Goal: Task Accomplishment & Management: Manage account settings

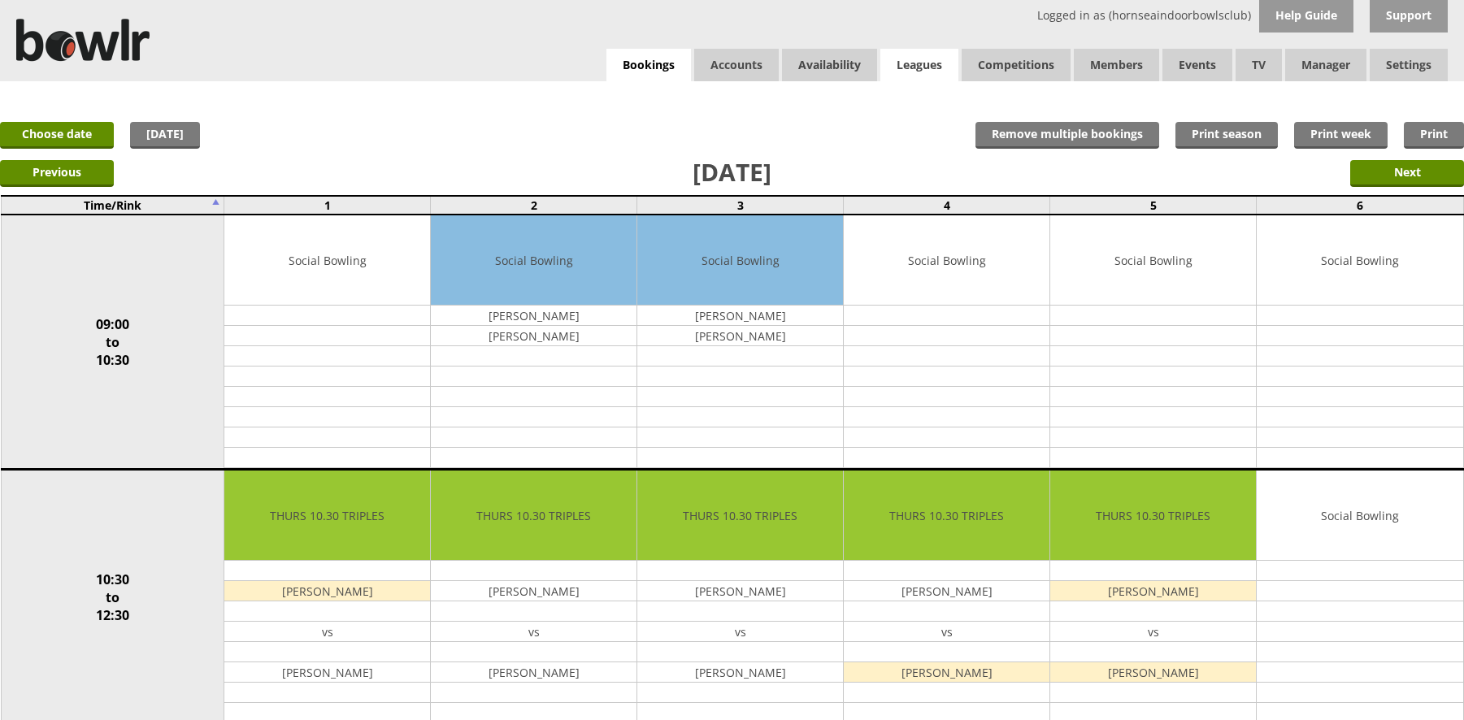
click at [936, 63] on link "Leagues" at bounding box center [920, 65] width 78 height 33
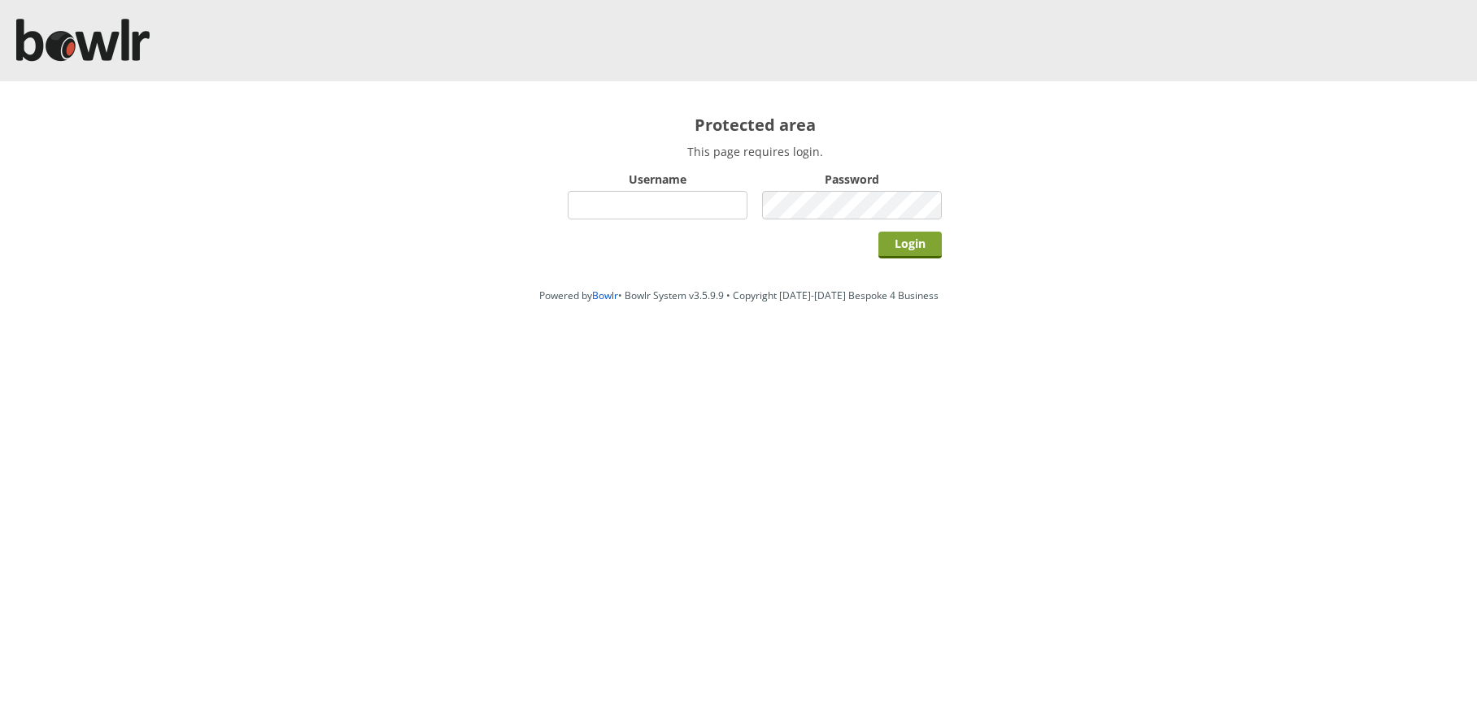
type input "hornseaindoorbowlsclub"
click at [914, 244] on input "Login" at bounding box center [909, 245] width 63 height 27
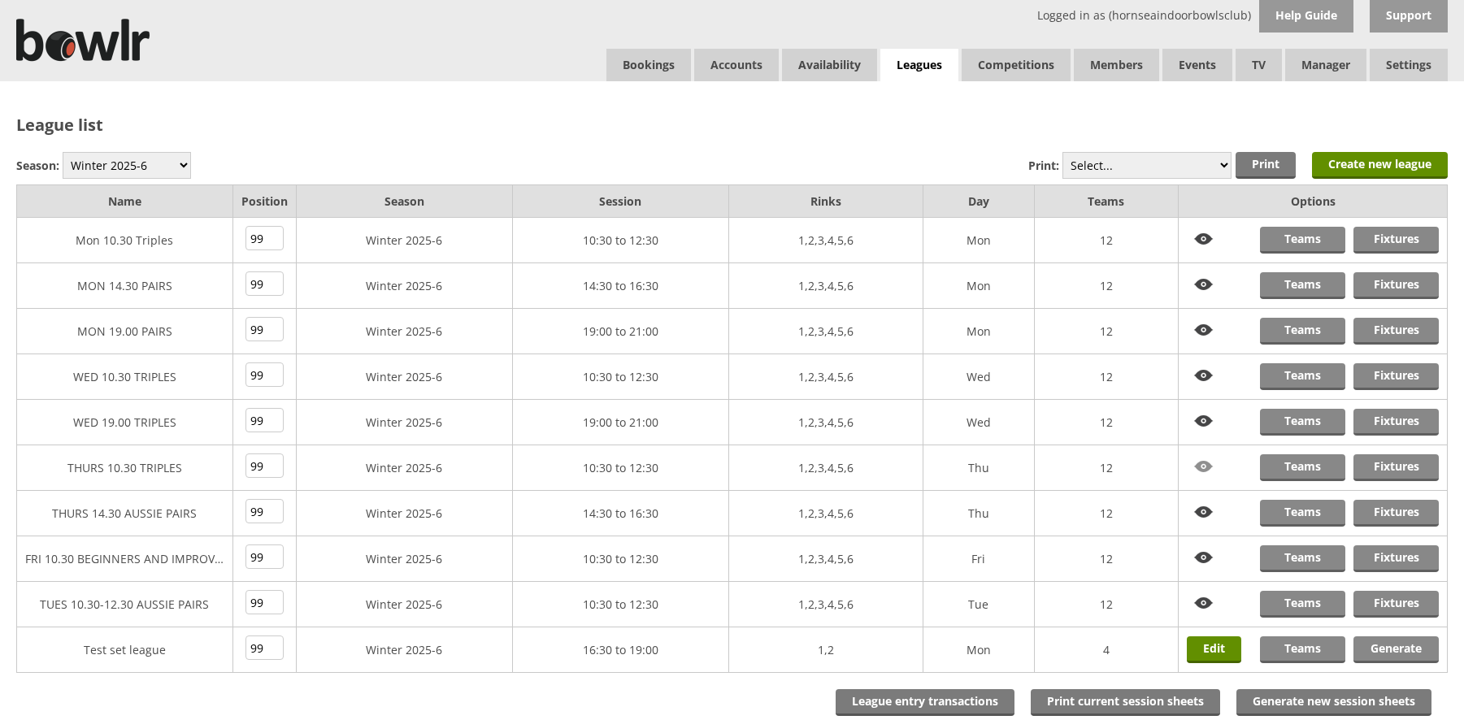
click at [1211, 466] on img at bounding box center [1204, 467] width 34 height 25
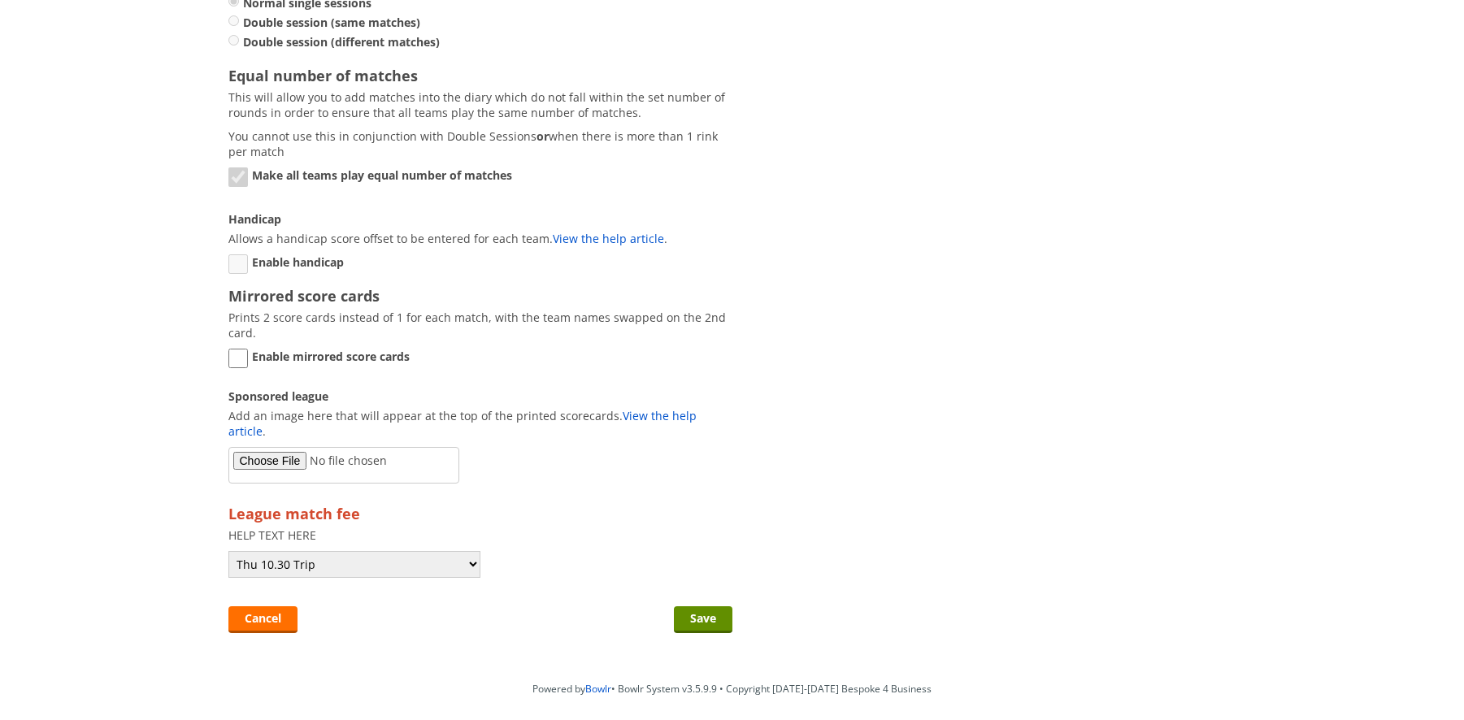
scroll to position [1455, 0]
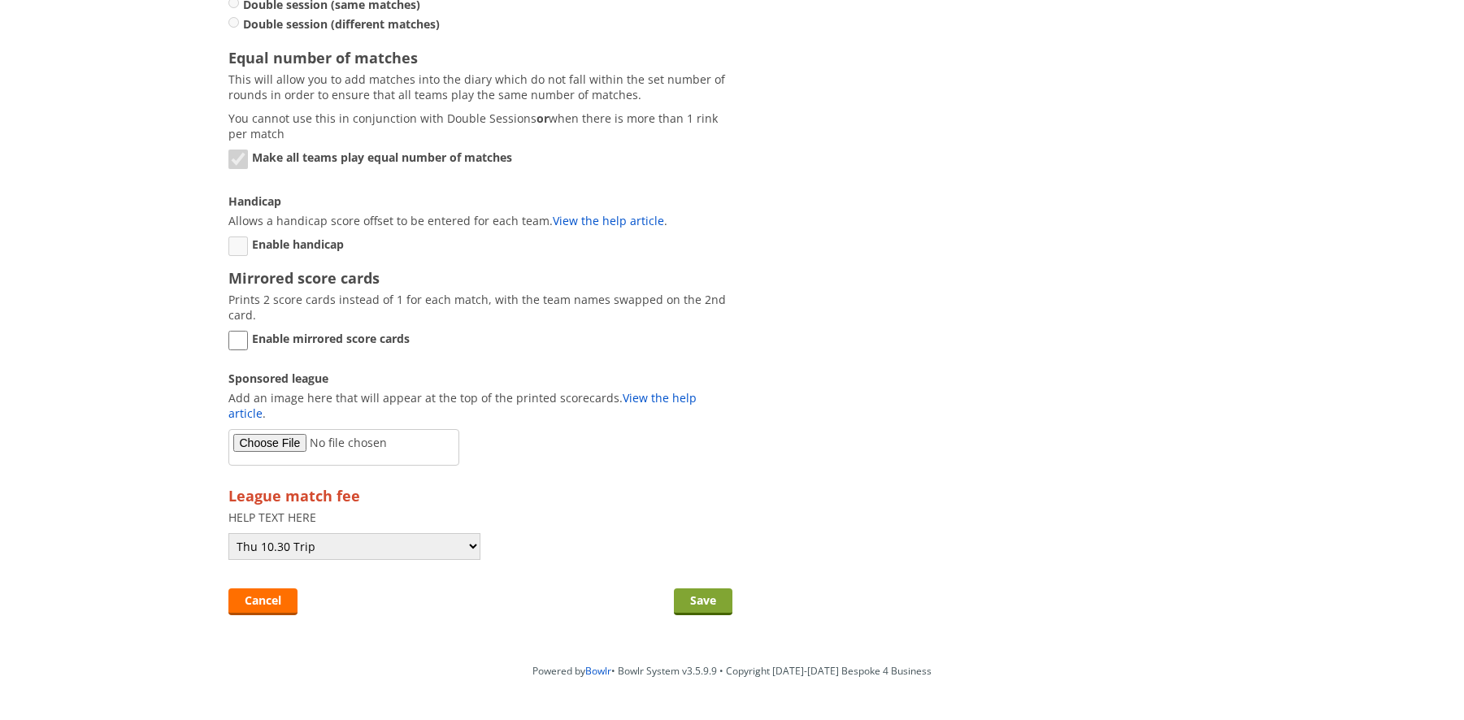
click at [717, 590] on input "Save" at bounding box center [703, 602] width 59 height 27
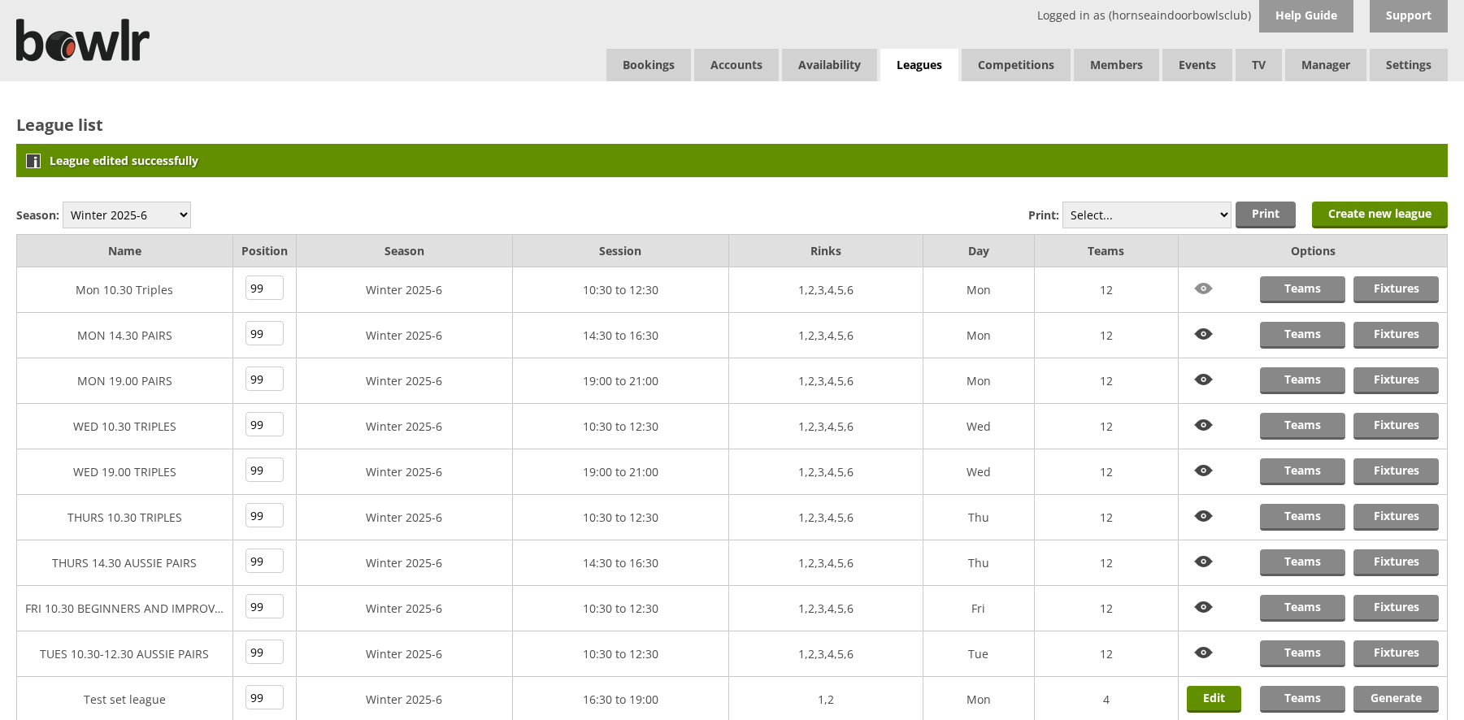
click at [1203, 291] on img at bounding box center [1204, 288] width 34 height 25
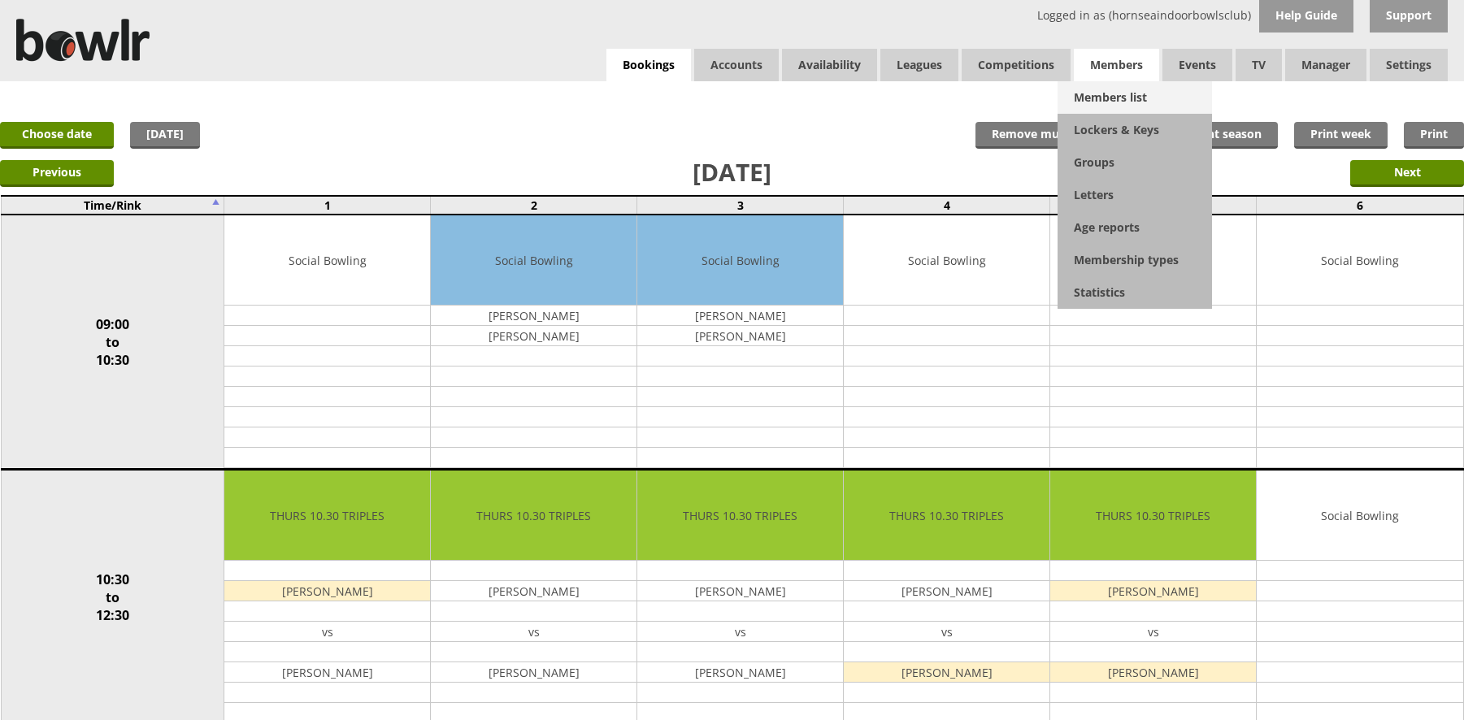
click at [1128, 92] on link "Members list" at bounding box center [1135, 97] width 154 height 33
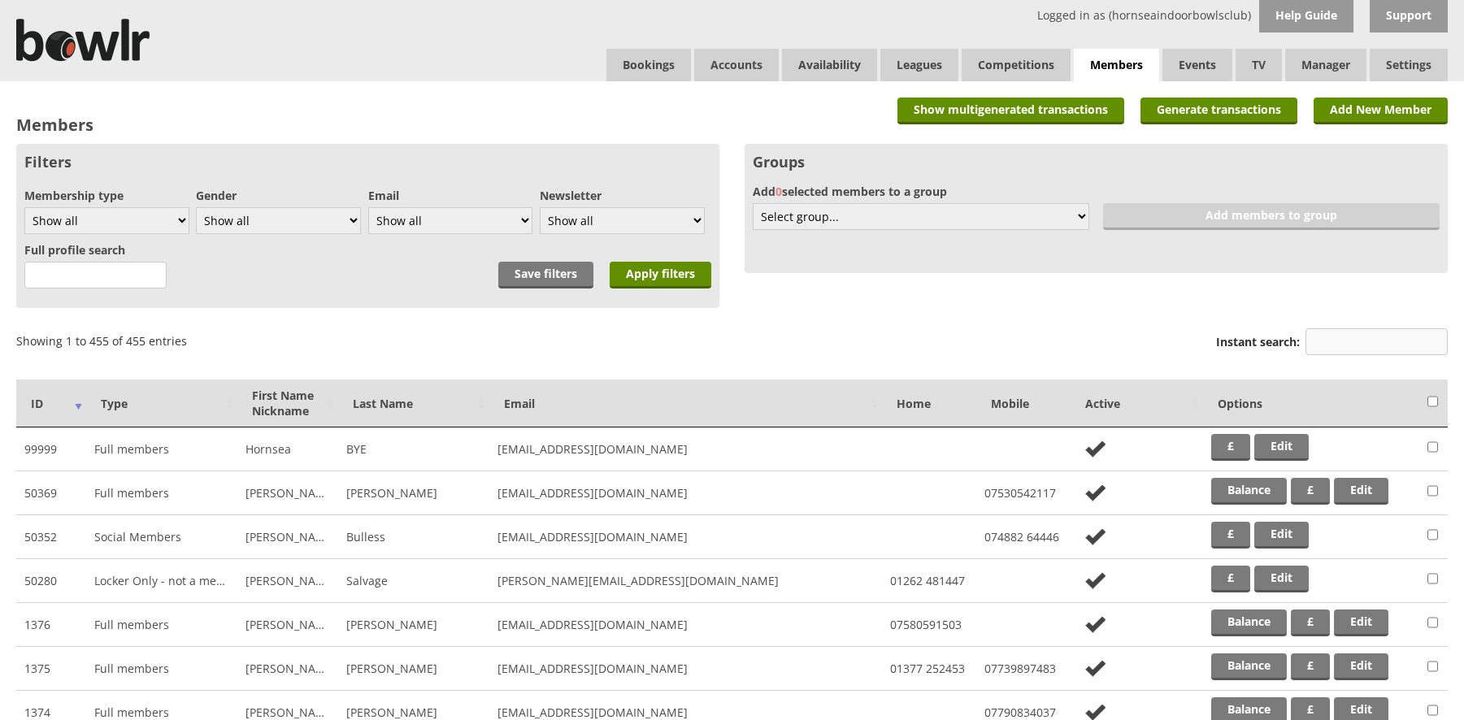
click at [1331, 343] on input "Instant search:" at bounding box center [1377, 341] width 142 height 27
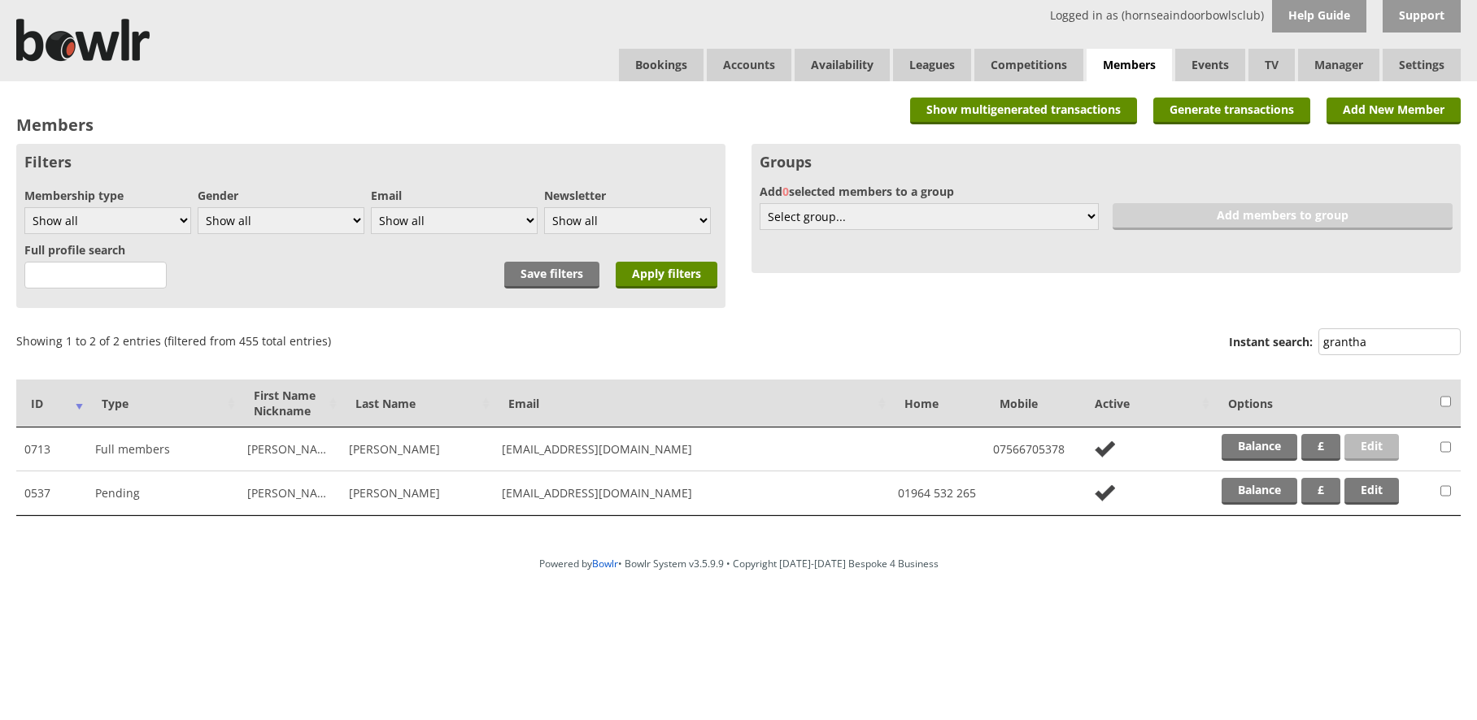
type input "grantha"
click at [1364, 448] on link "Edit" at bounding box center [1371, 447] width 54 height 27
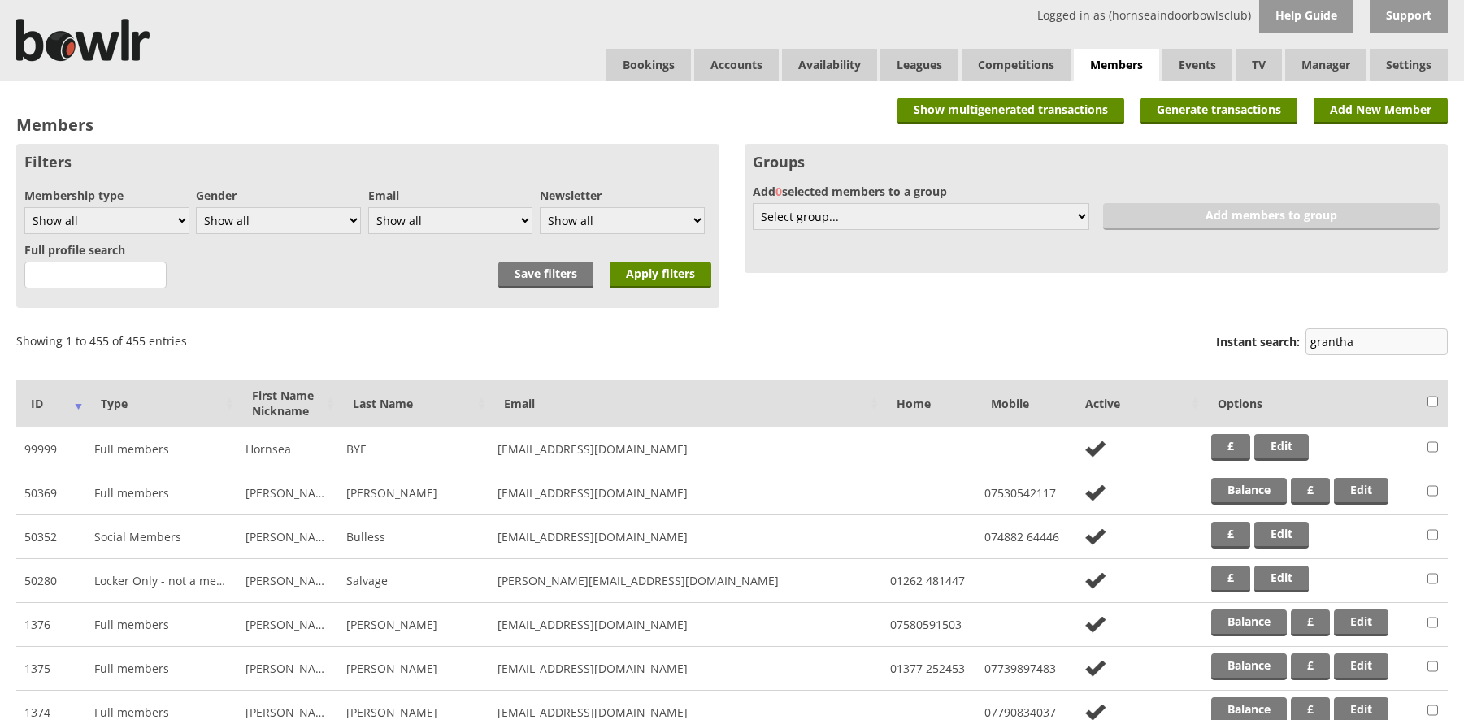
click at [1378, 341] on input "grantha" at bounding box center [1377, 341] width 142 height 27
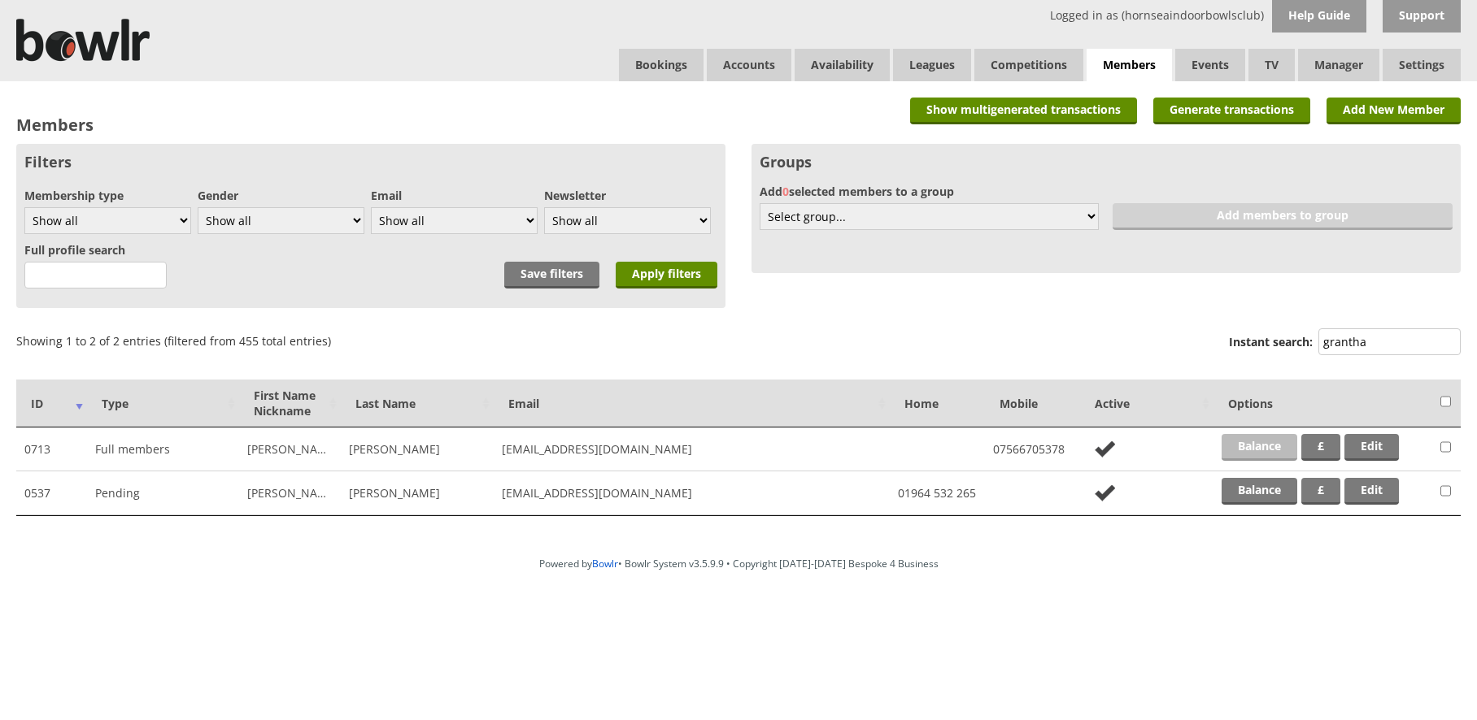
click at [1259, 440] on link "Balance" at bounding box center [1259, 447] width 76 height 27
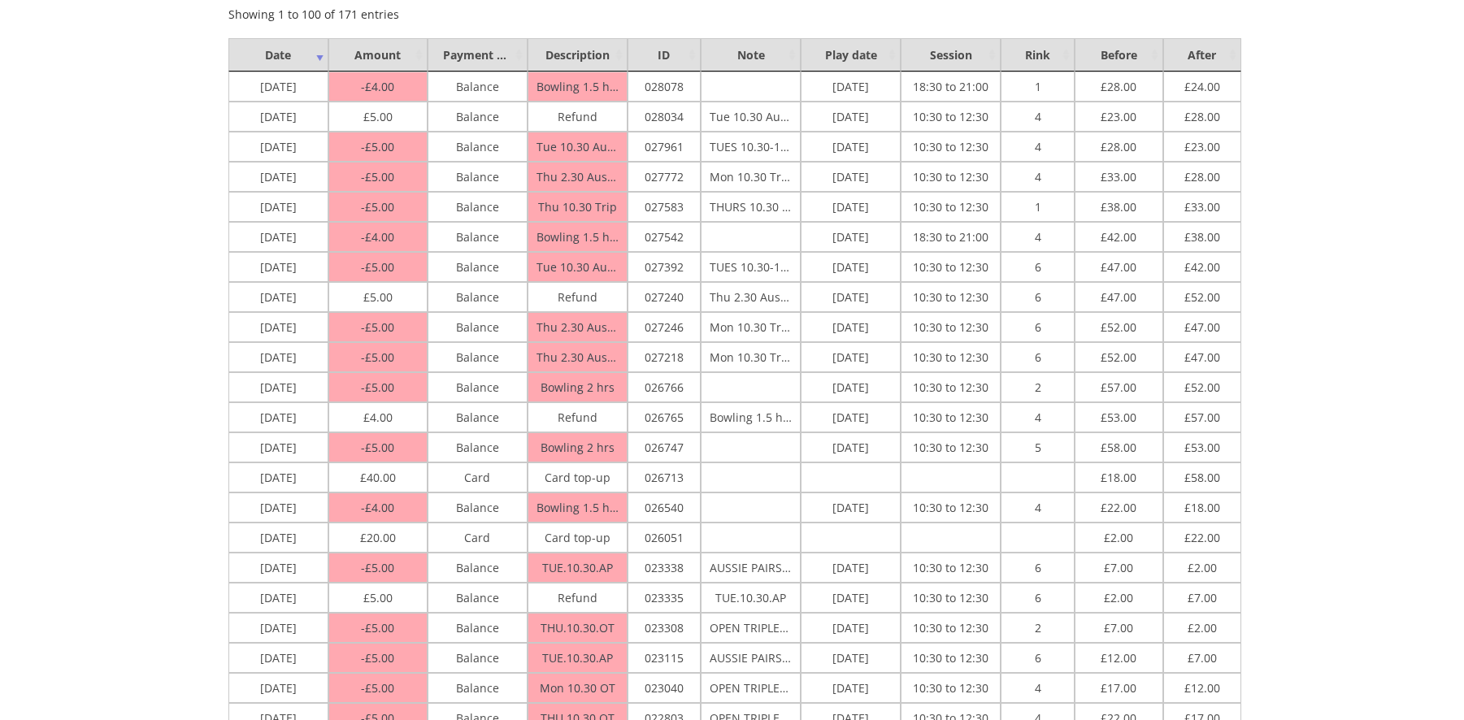
scroll to position [324, 0]
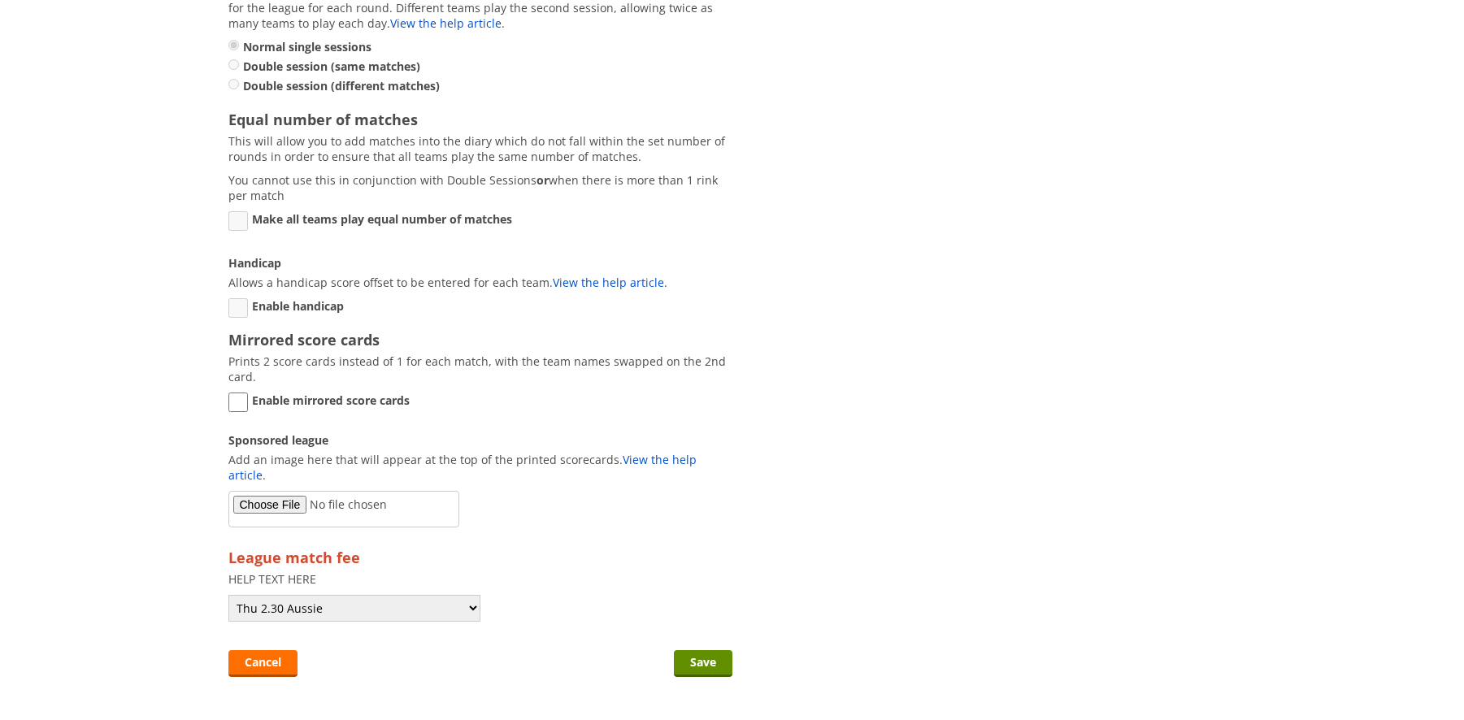
scroll to position [1489, 0]
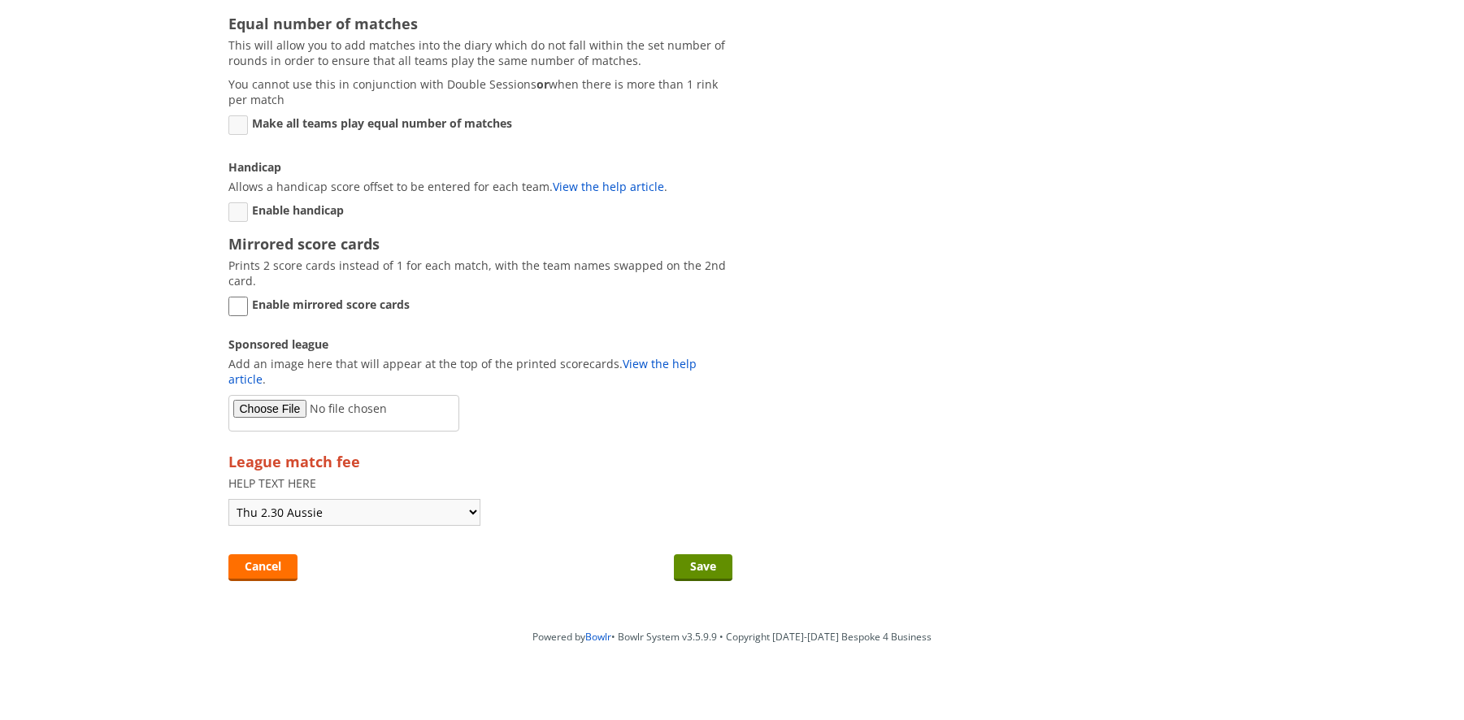
click at [332, 499] on select "Select… Thurs Singles Mon 10.30 Trip Mon 2.30 Pairs Mon 7pm Pairs Tue 10.30 Aus…" at bounding box center [354, 512] width 252 height 27
select select "55"
click at [228, 499] on select "Select… Thurs Singles Mon 10.30 Trip Mon 2.30 Pairs Mon 7pm Pairs Tue 10.30 Aus…" at bounding box center [354, 512] width 252 height 27
click at [695, 555] on input "Save" at bounding box center [703, 568] width 59 height 27
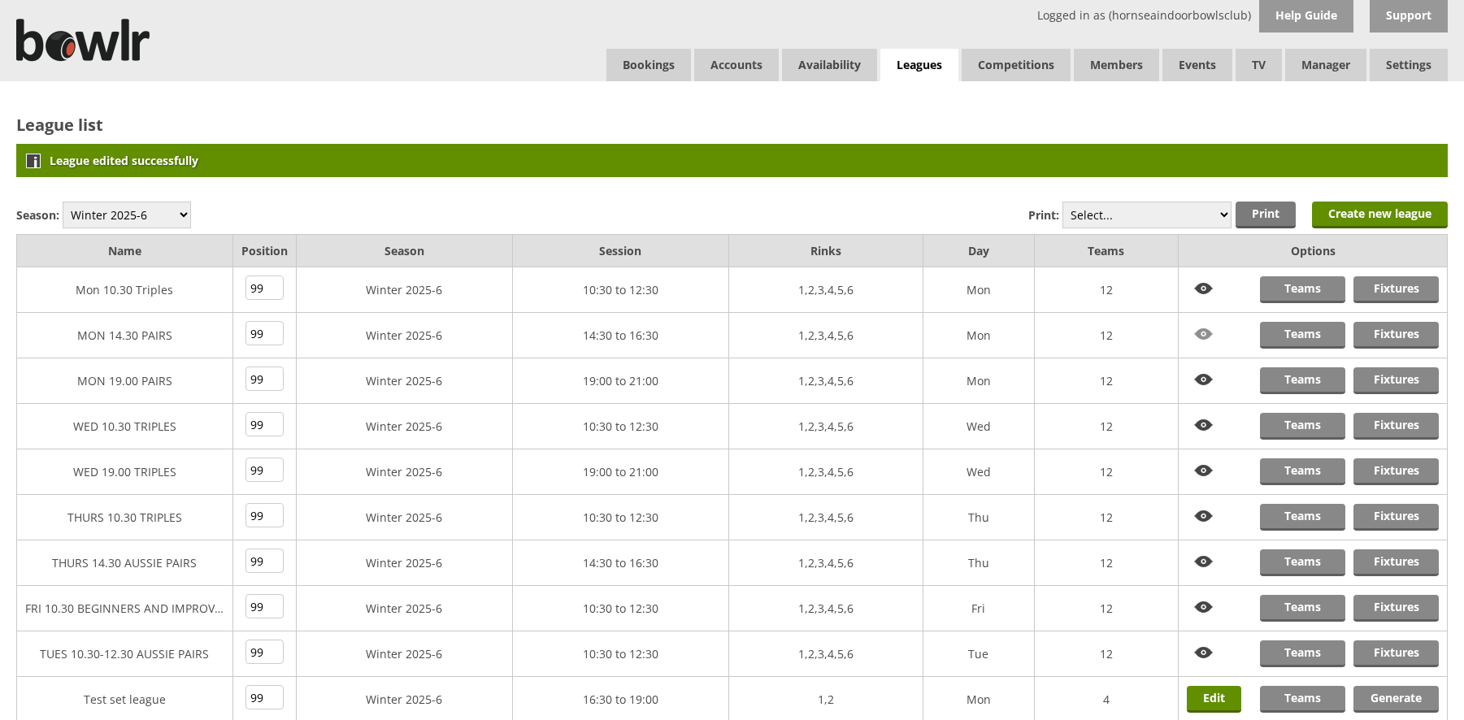
click at [1201, 336] on img at bounding box center [1204, 334] width 34 height 25
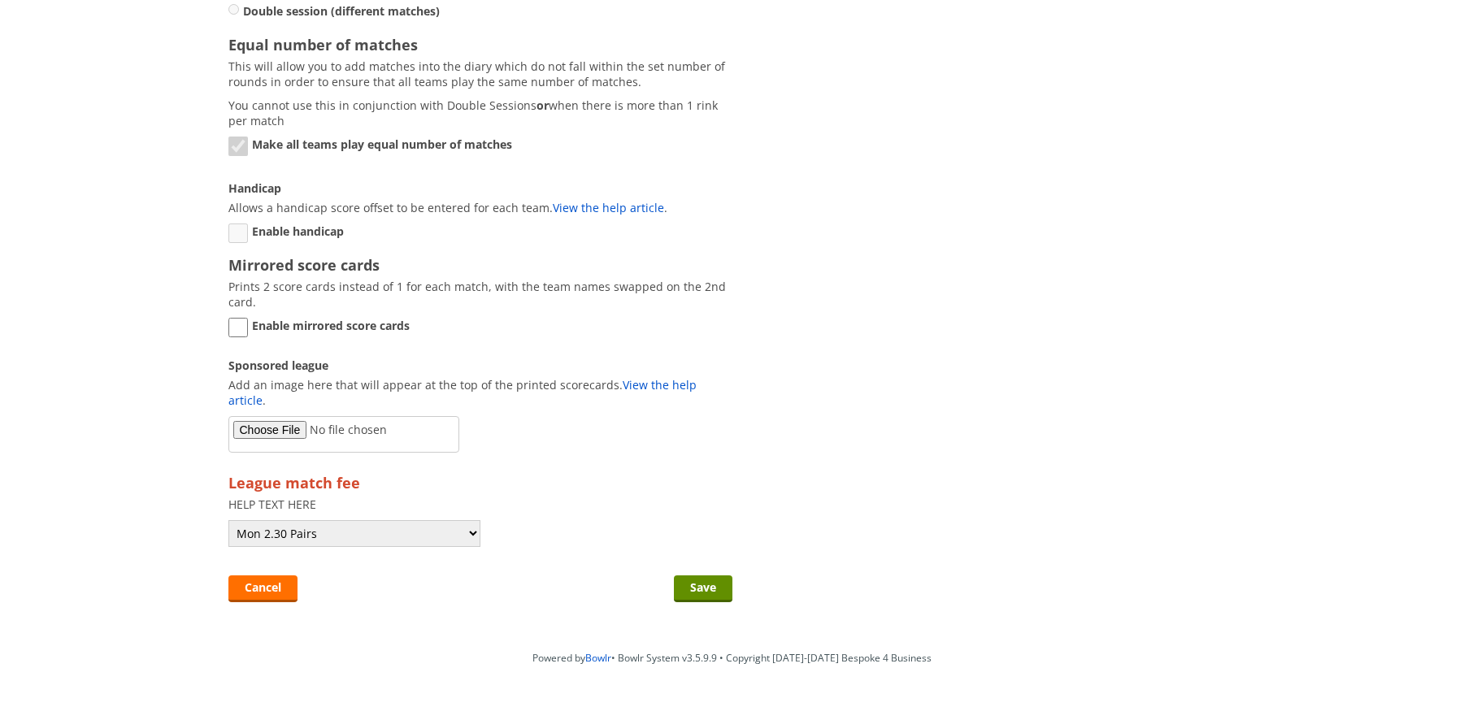
scroll to position [1465, 0]
click at [698, 578] on input "Save" at bounding box center [703, 591] width 59 height 27
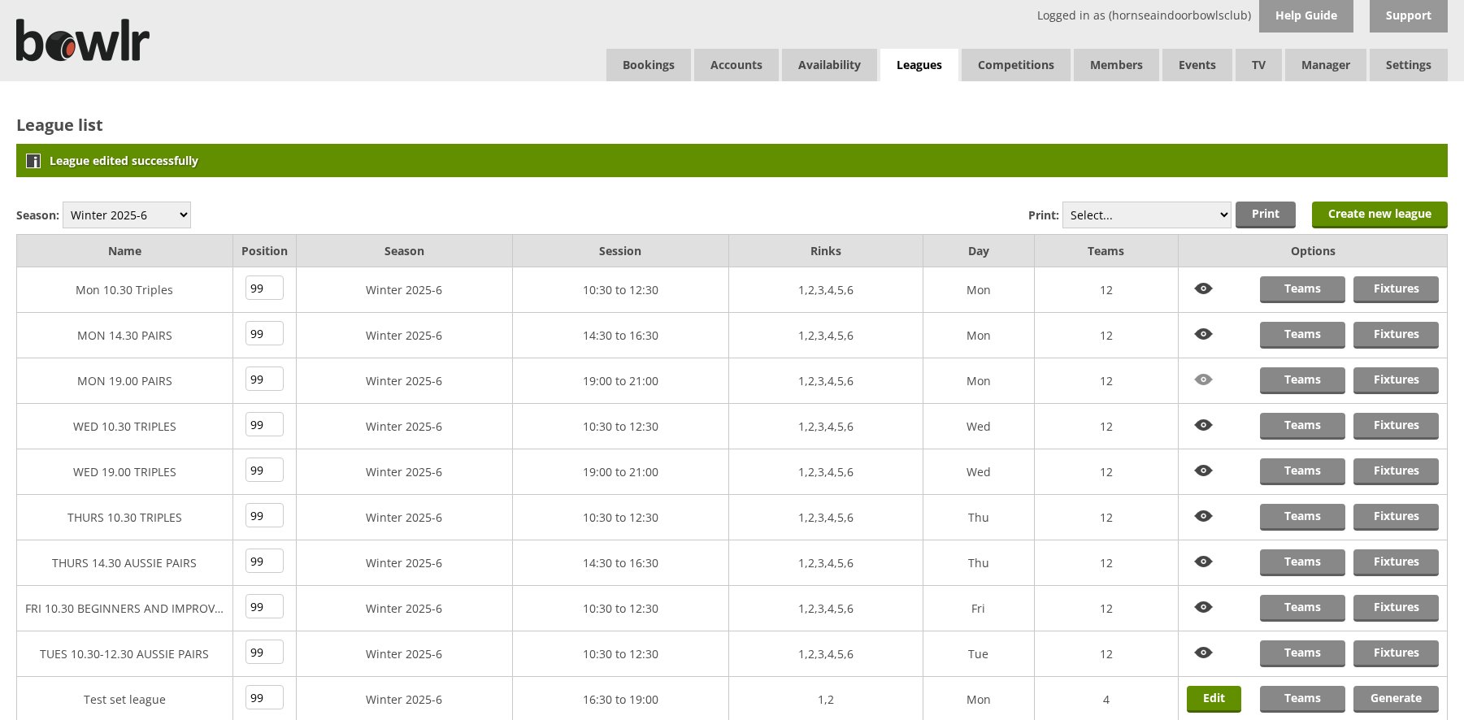
click at [1203, 376] on img at bounding box center [1204, 380] width 34 height 25
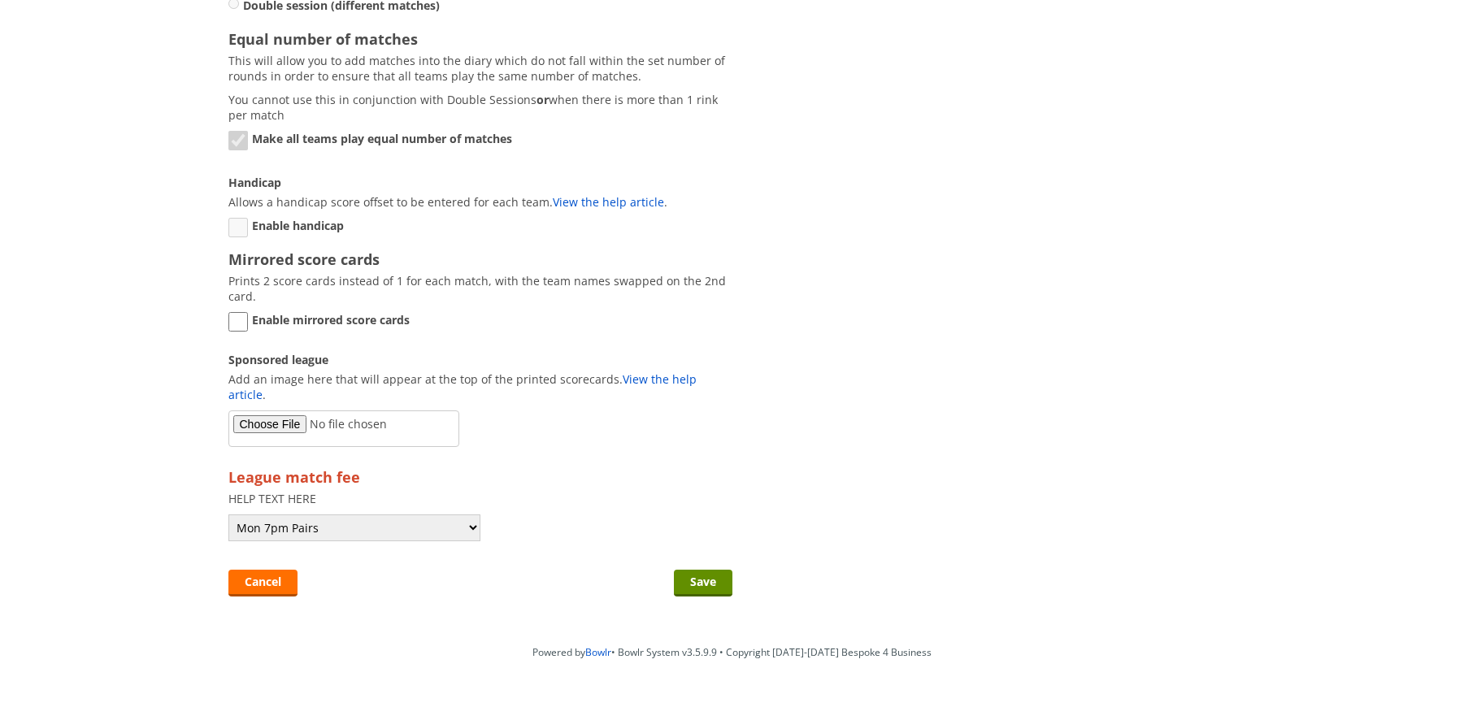
scroll to position [1489, 0]
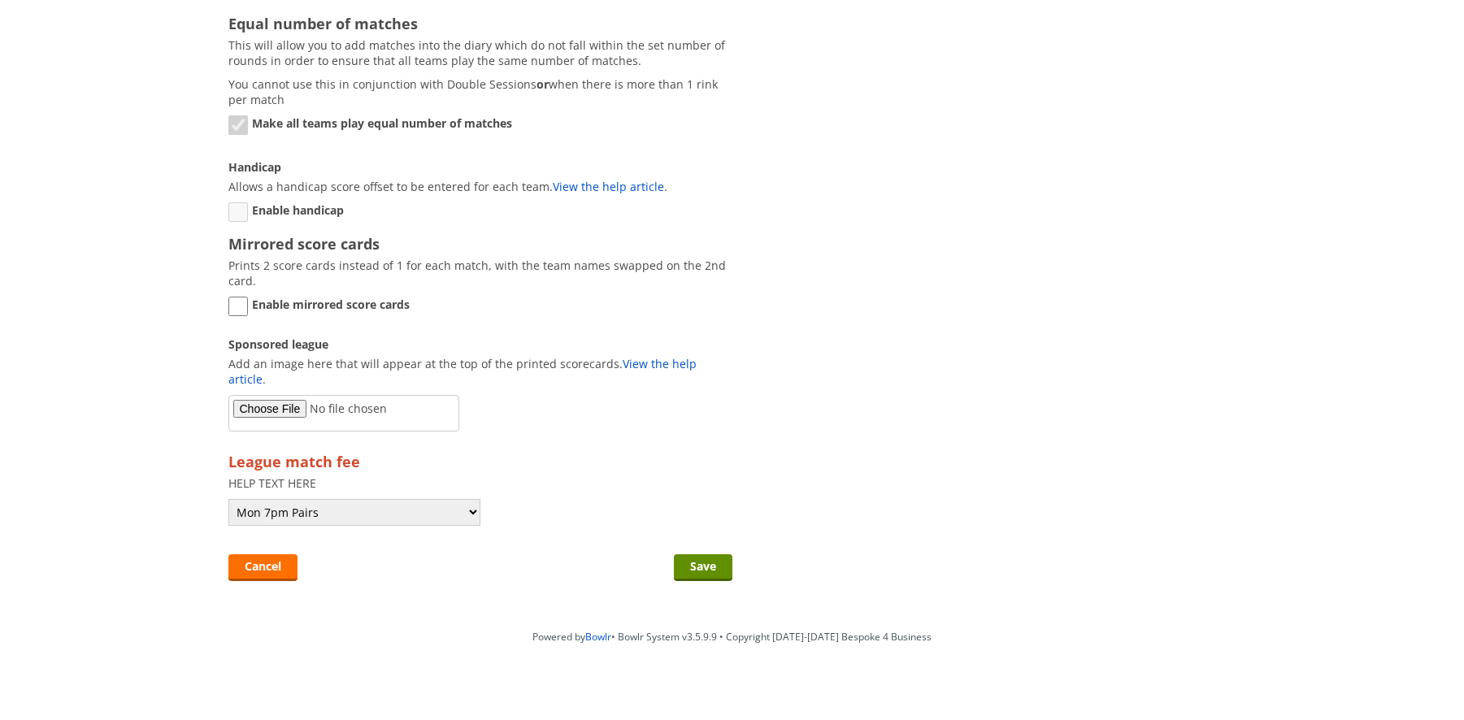
drag, startPoint x: 674, startPoint y: 547, endPoint x: 698, endPoint y: 538, distance: 26.0
click at [687, 555] on input "Save" at bounding box center [703, 568] width 59 height 27
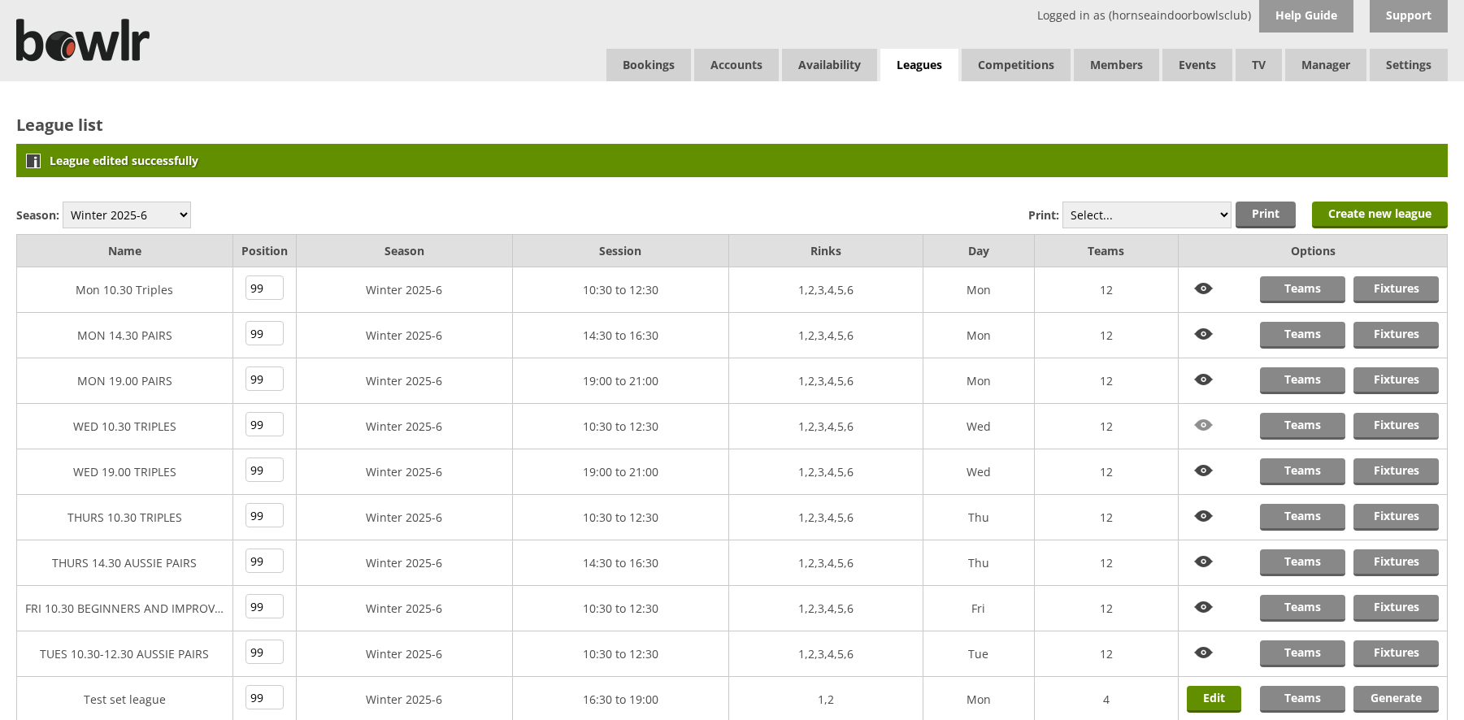
click at [1204, 423] on img at bounding box center [1204, 425] width 34 height 25
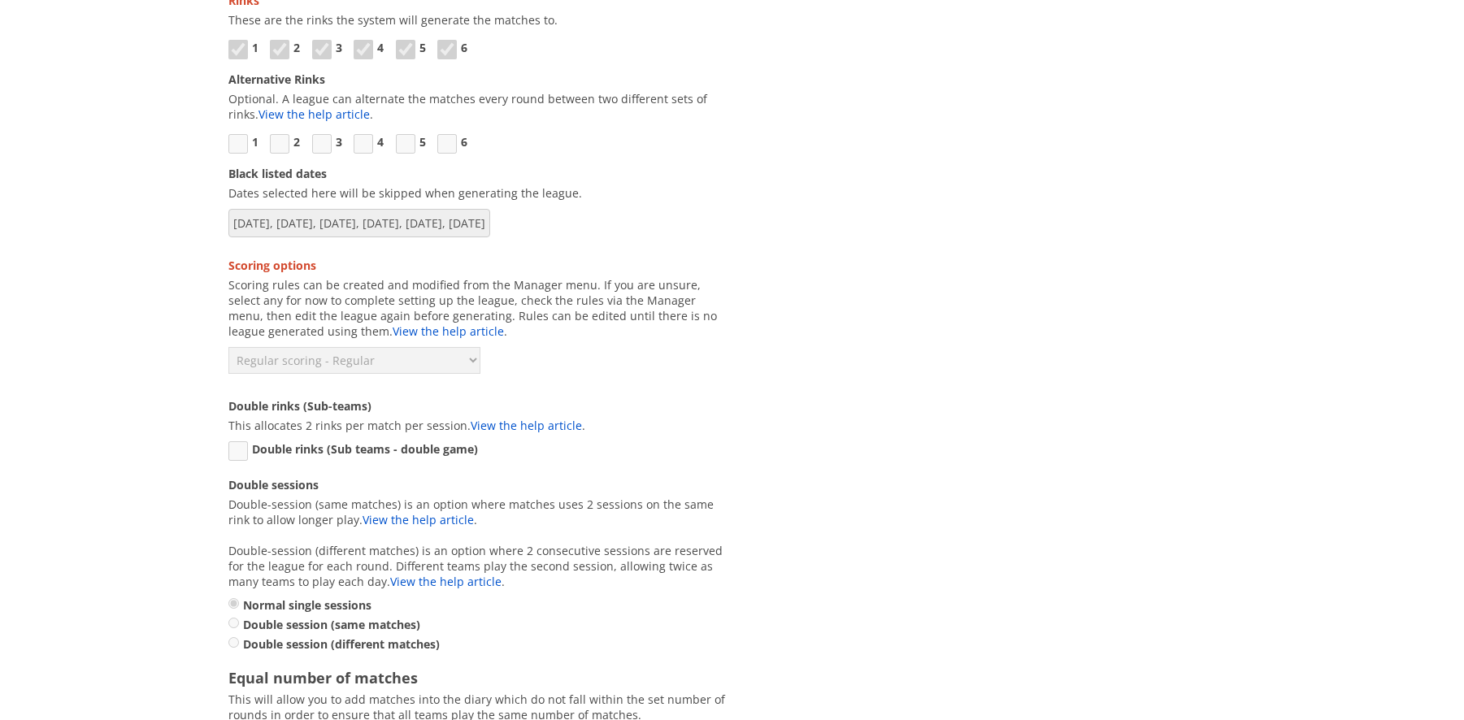
scroll to position [1489, 0]
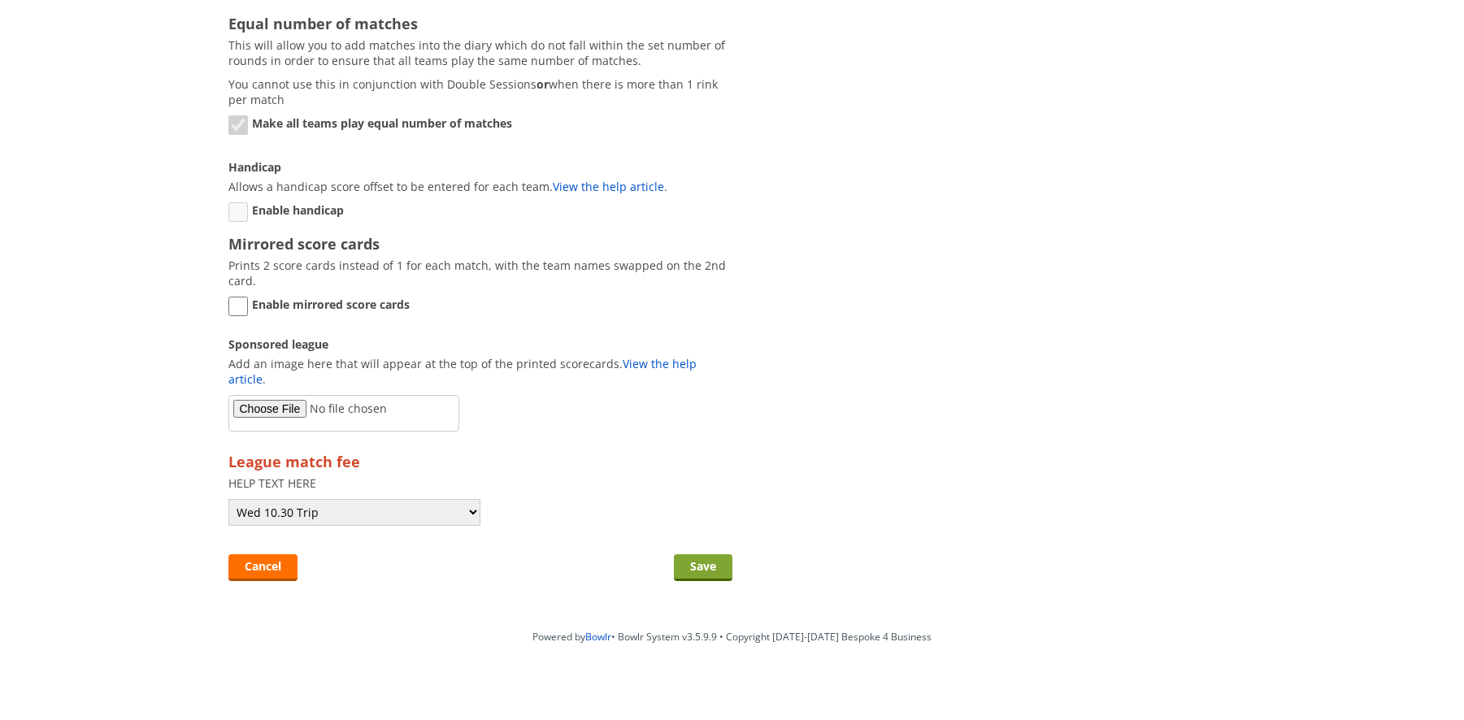
click at [693, 555] on input "Save" at bounding box center [703, 568] width 59 height 27
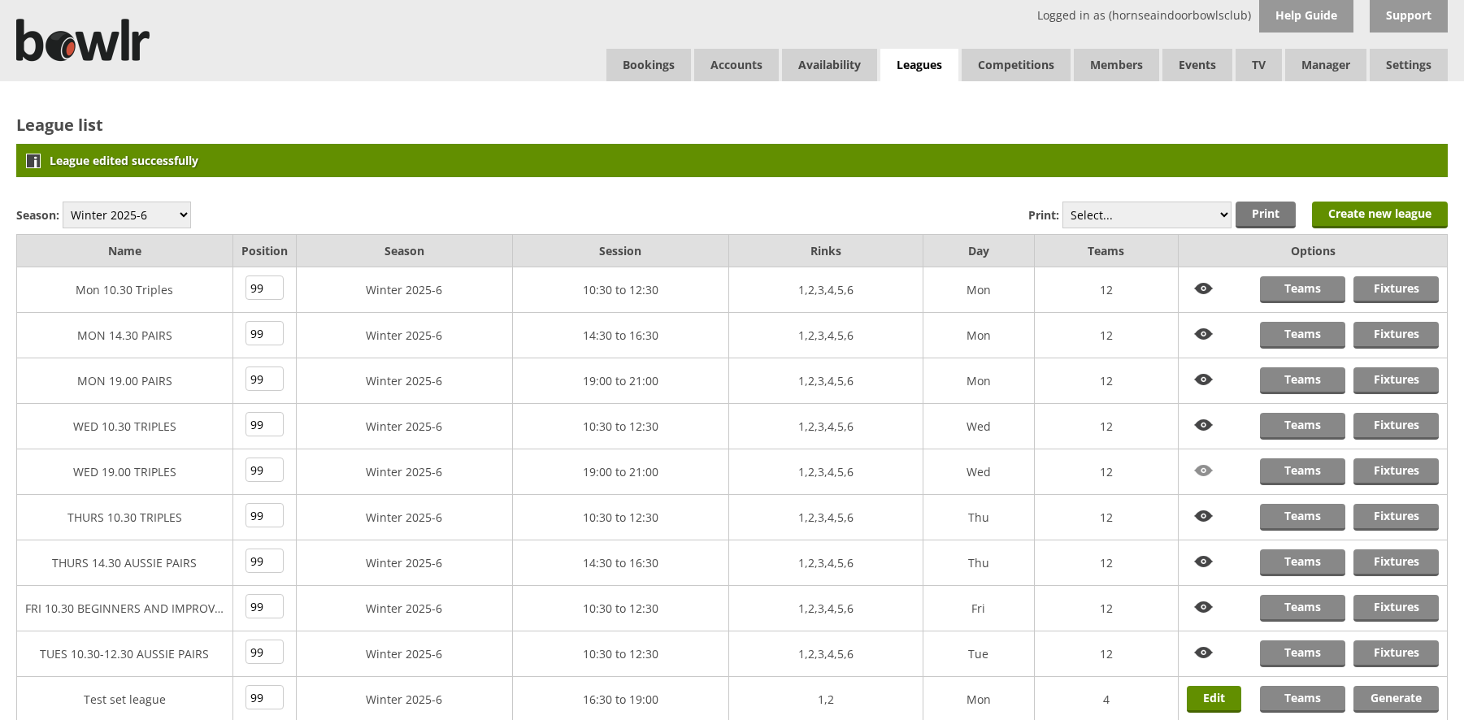
click at [1205, 470] on img at bounding box center [1204, 471] width 34 height 25
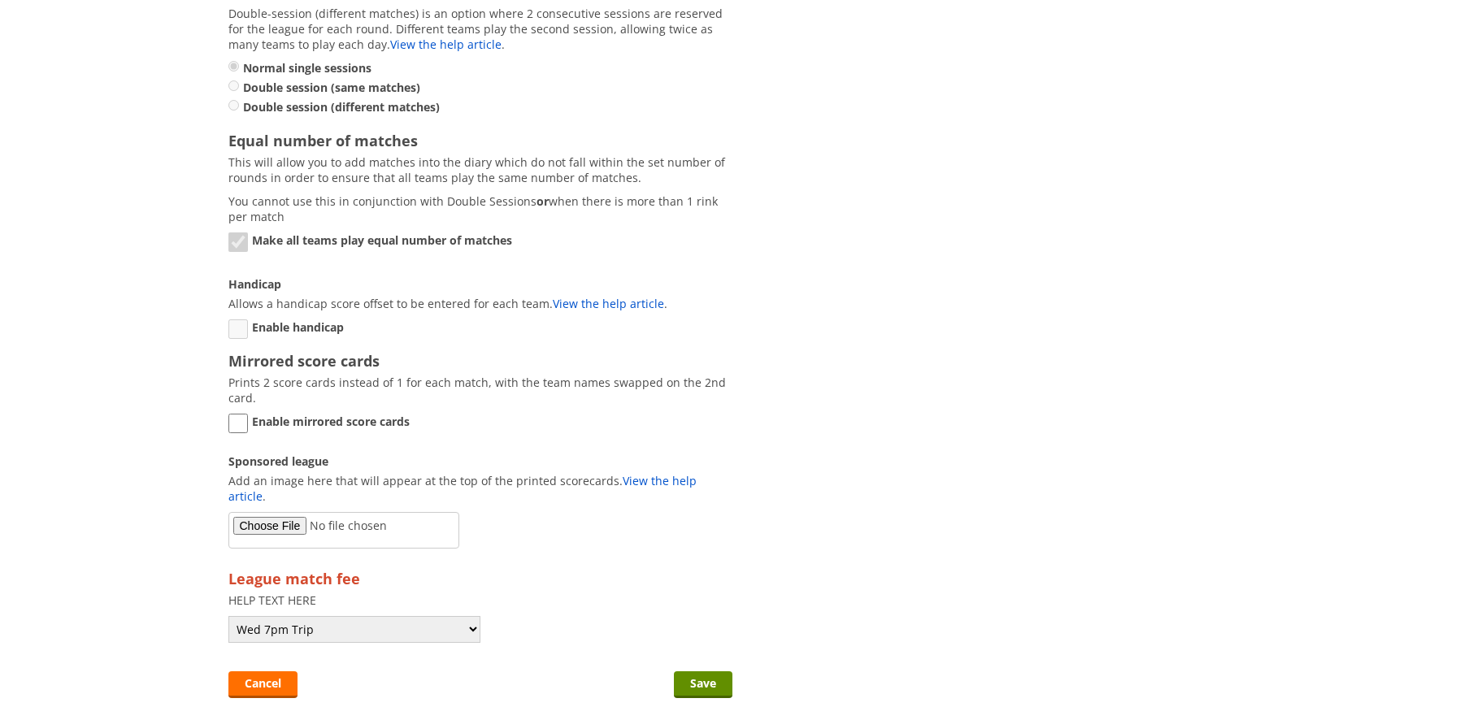
scroll to position [1452, 0]
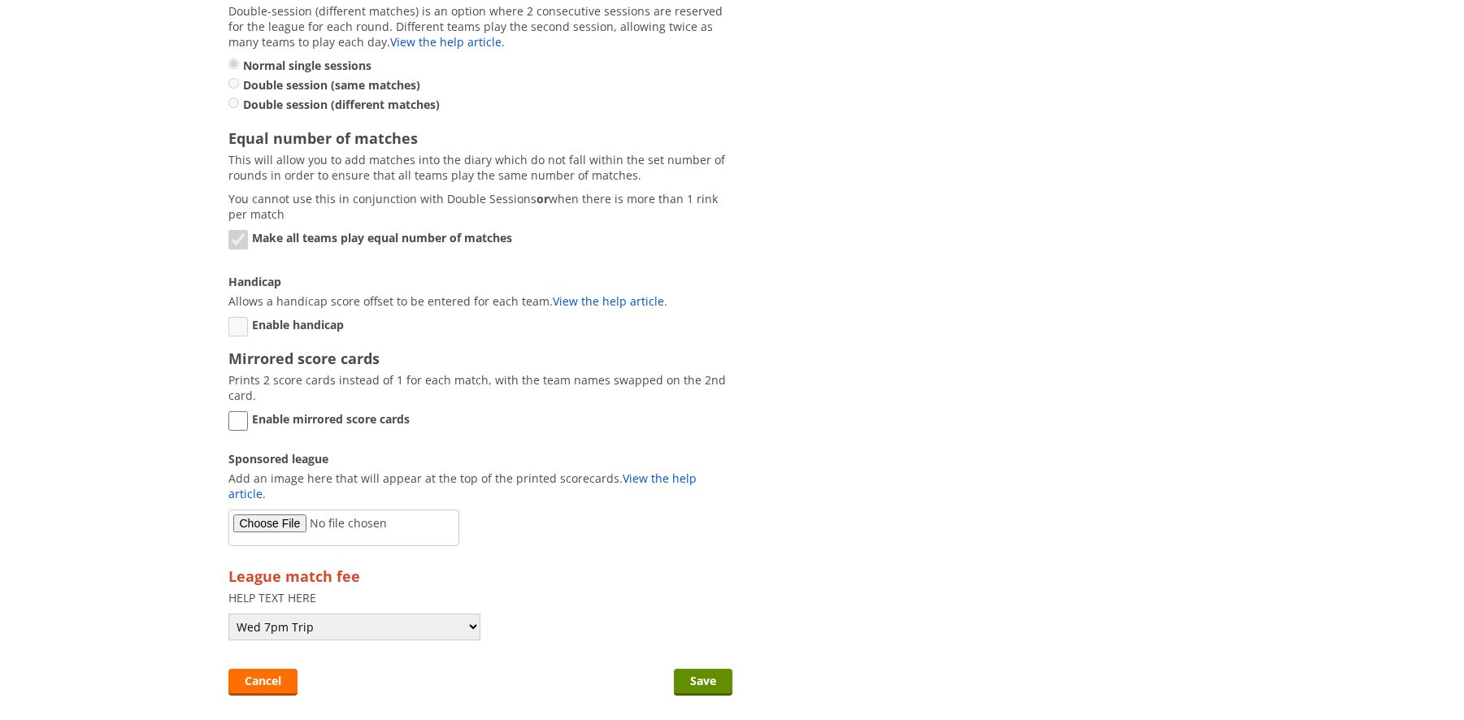
scroll to position [1489, 0]
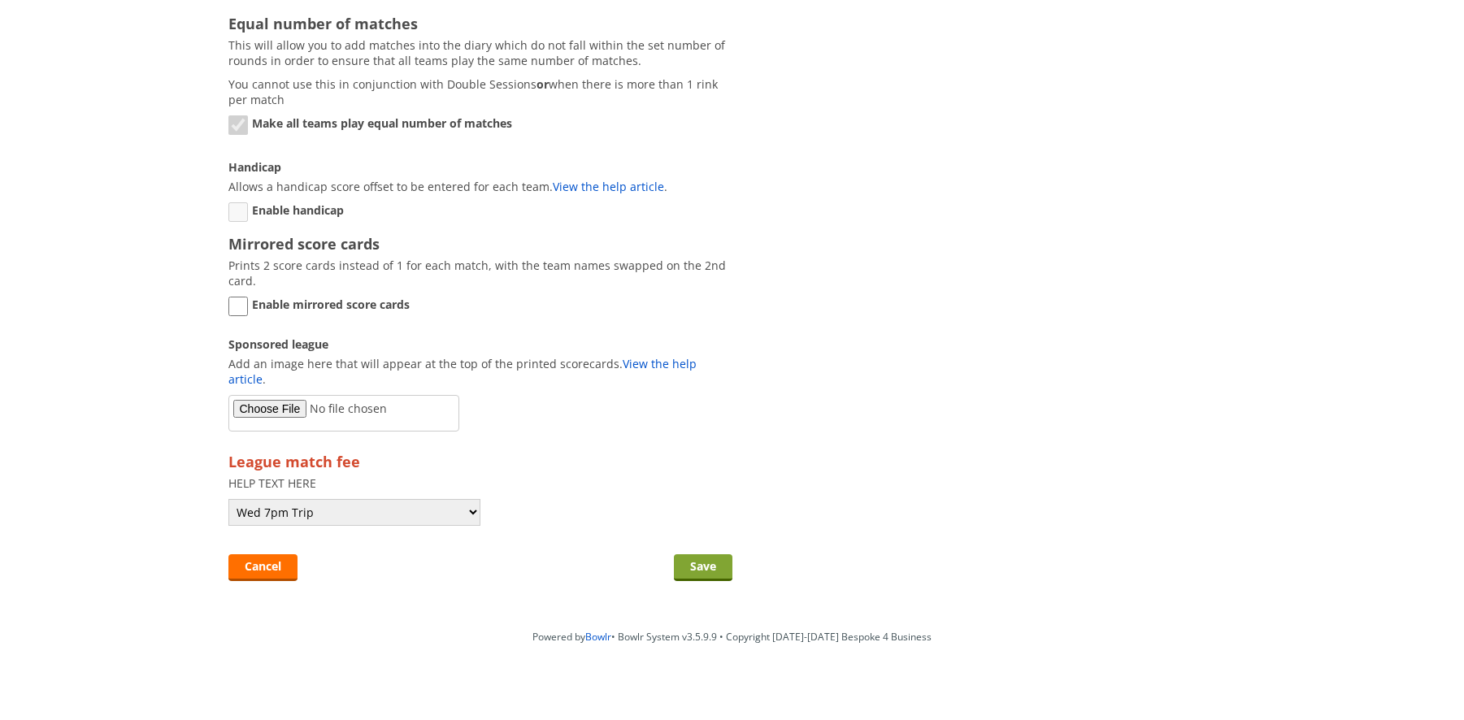
drag, startPoint x: 689, startPoint y: 550, endPoint x: 1017, endPoint y: 422, distance: 352.4
click at [694, 555] on input "Save" at bounding box center [703, 568] width 59 height 27
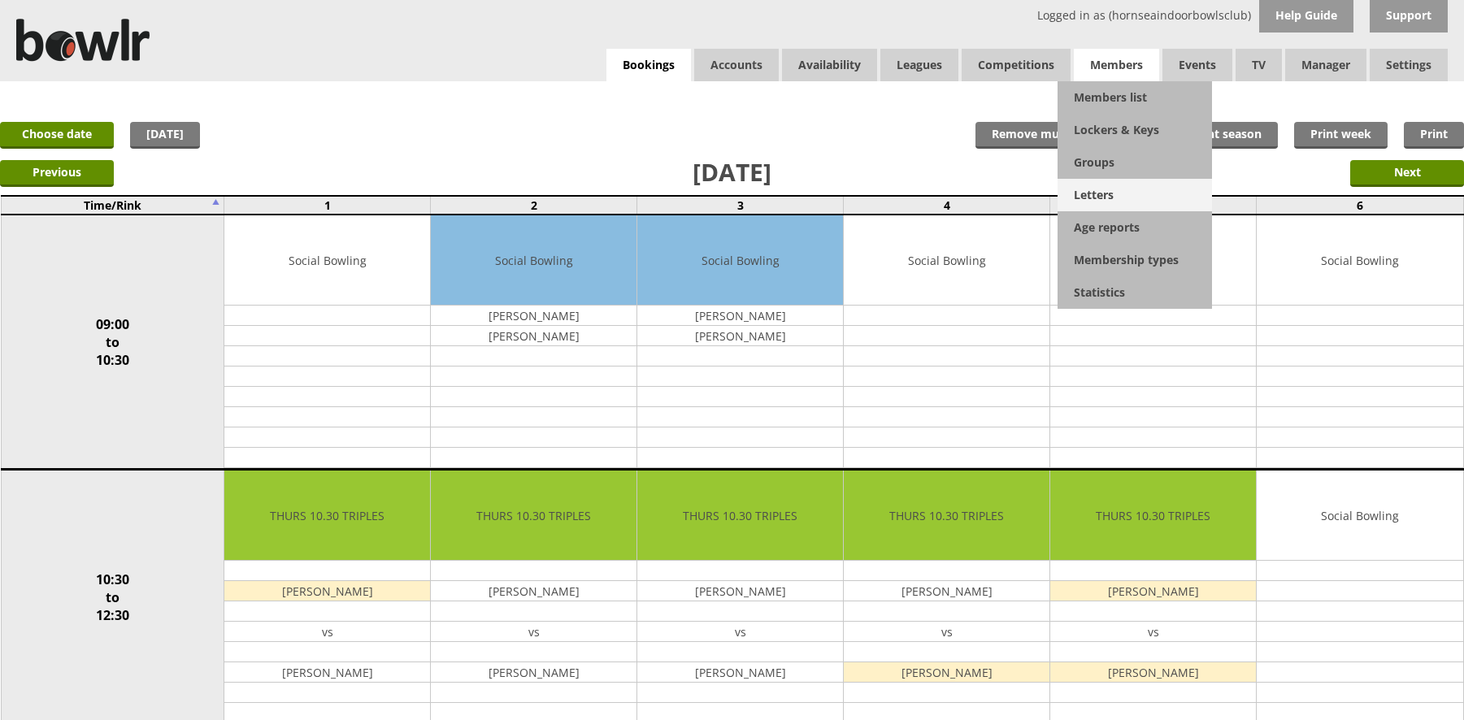
click at [1096, 191] on link "Letters" at bounding box center [1135, 195] width 154 height 33
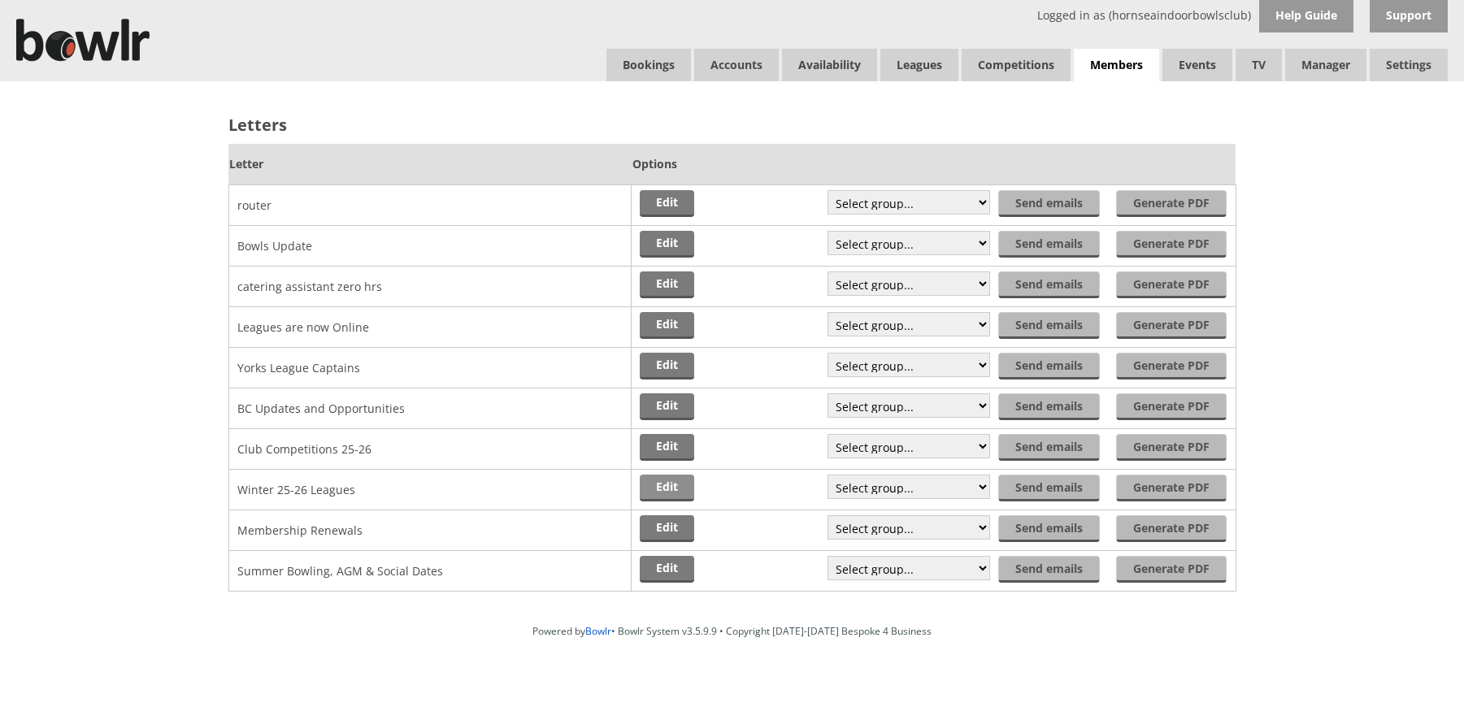
click at [660, 488] on link "Edit" at bounding box center [667, 488] width 54 height 27
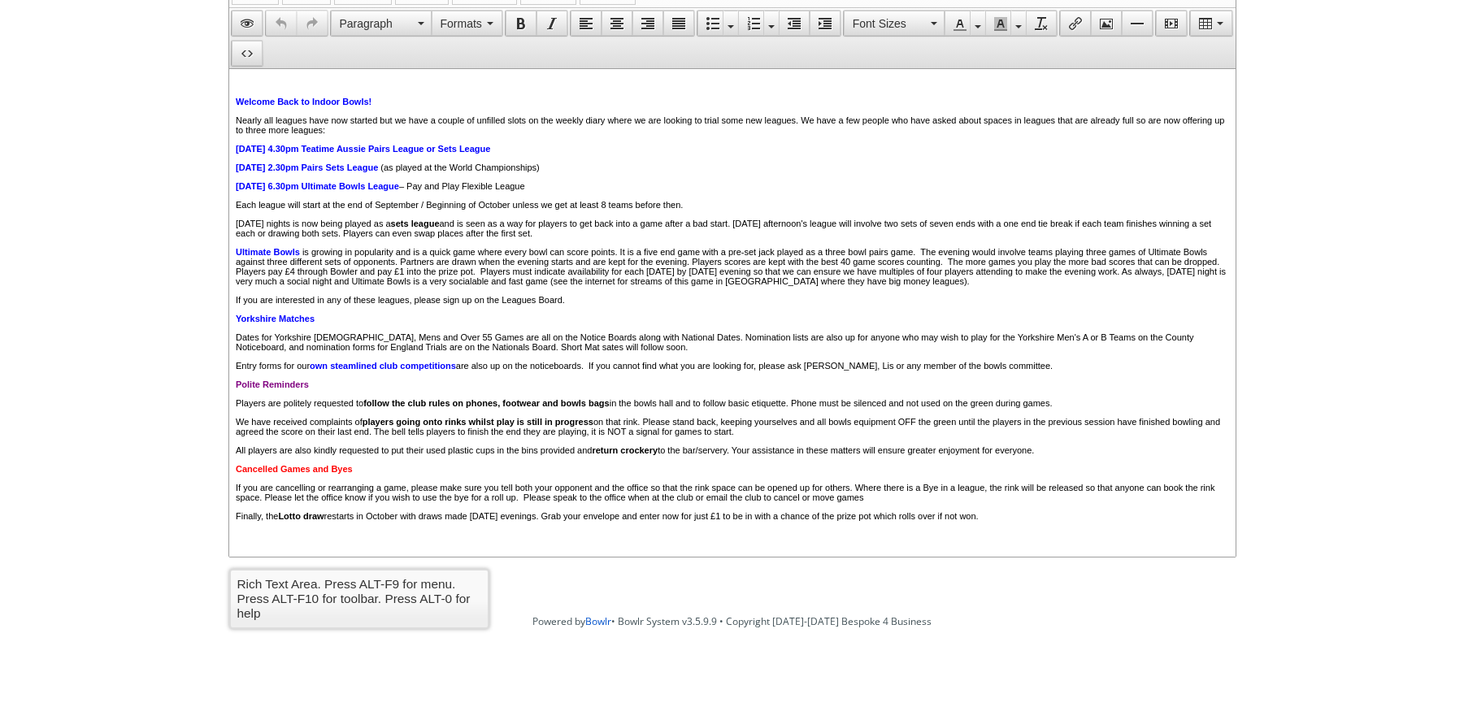
drag, startPoint x: 1229, startPoint y: 414, endPoint x: 1477, endPoint y: 374, distance: 251.2
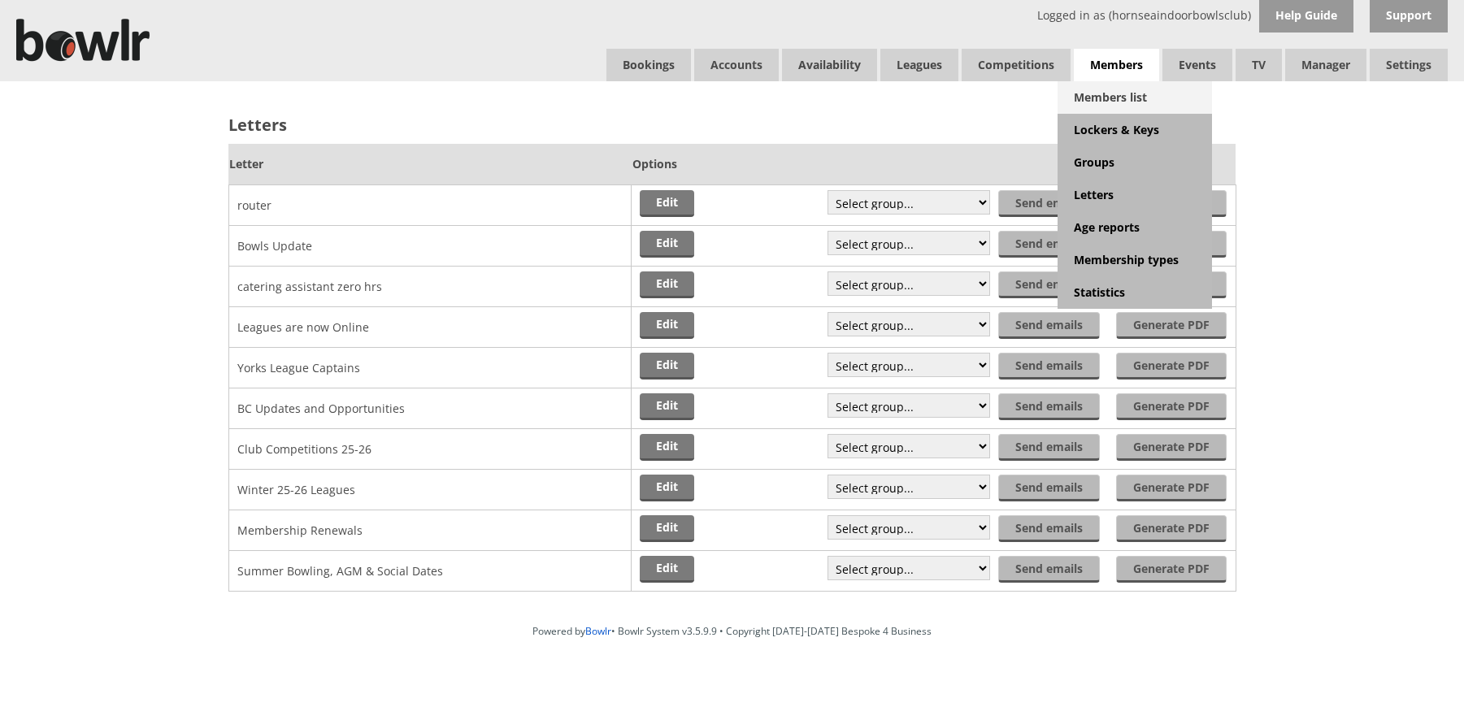
click at [1123, 94] on link "Members list" at bounding box center [1135, 97] width 154 height 33
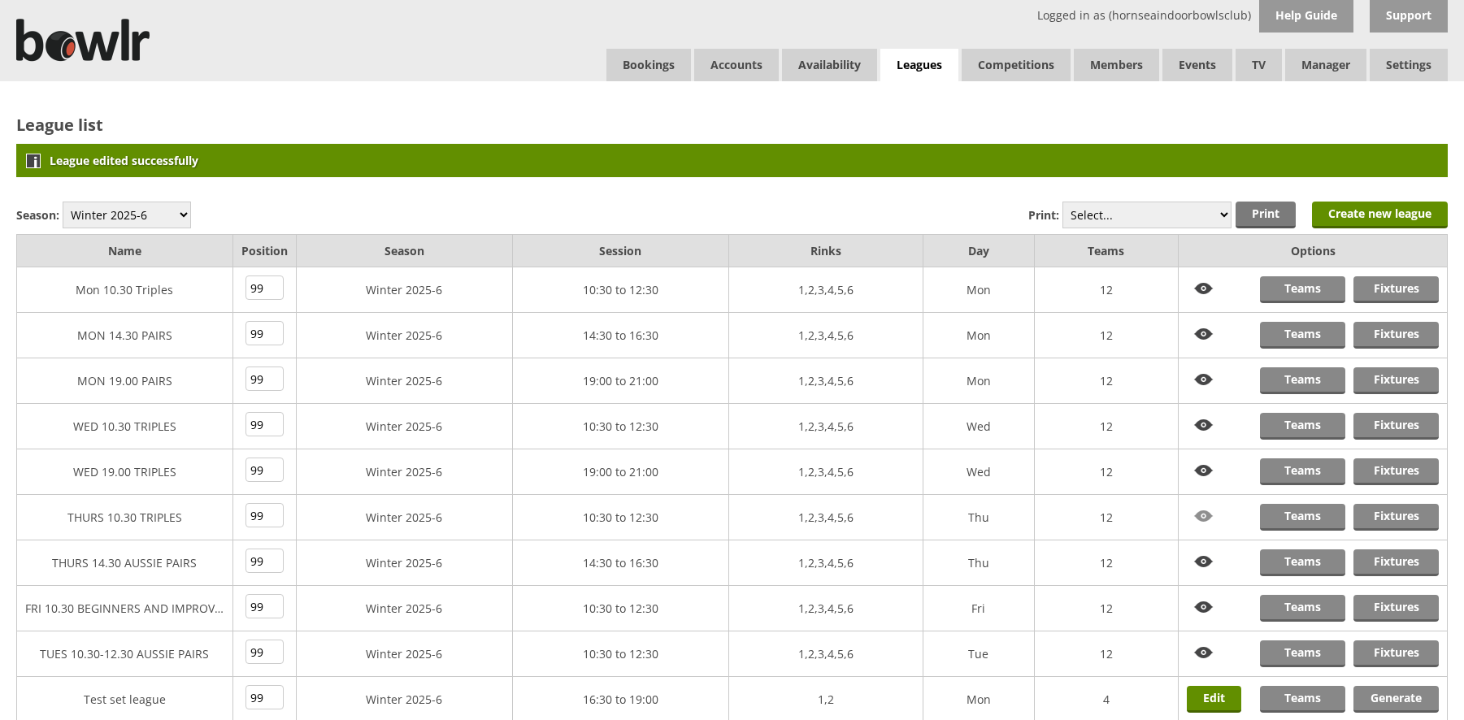
click at [1203, 517] on img at bounding box center [1204, 516] width 34 height 25
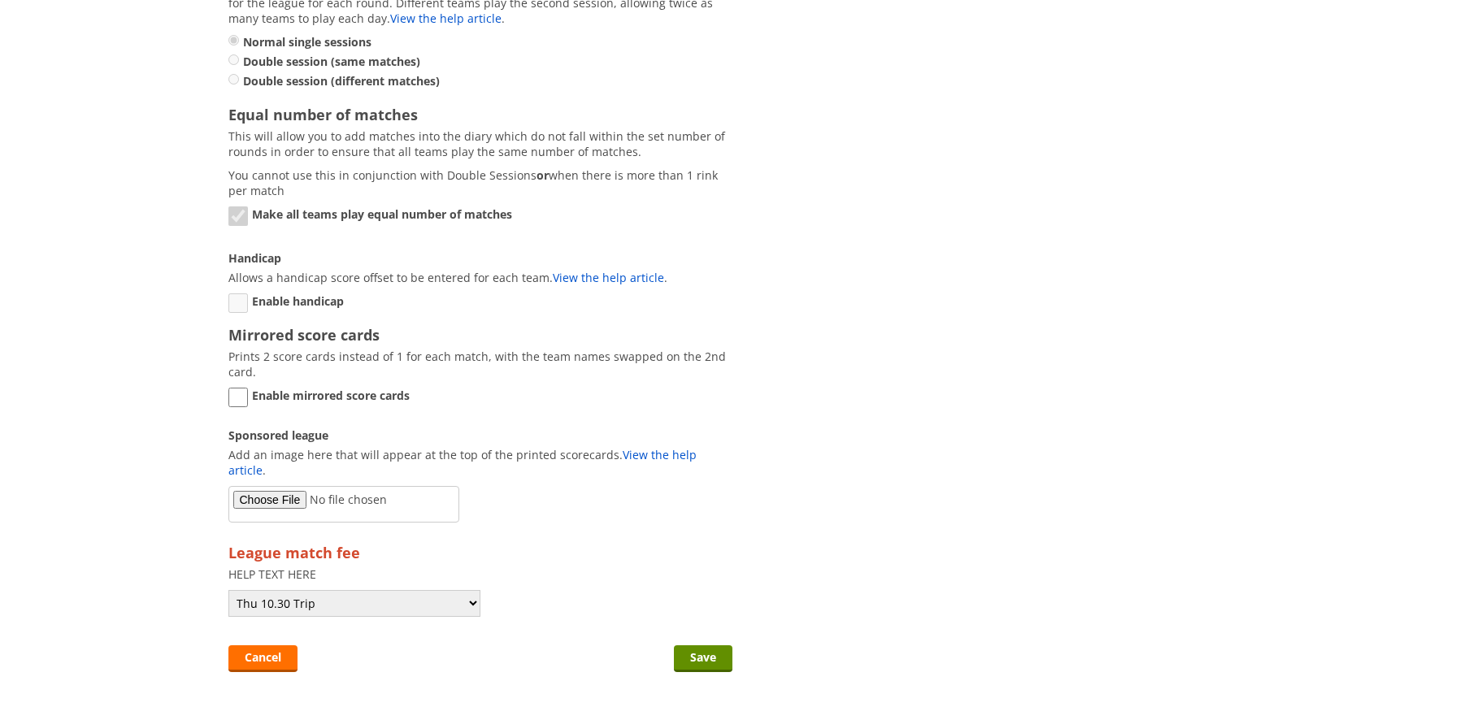
scroll to position [1403, 0]
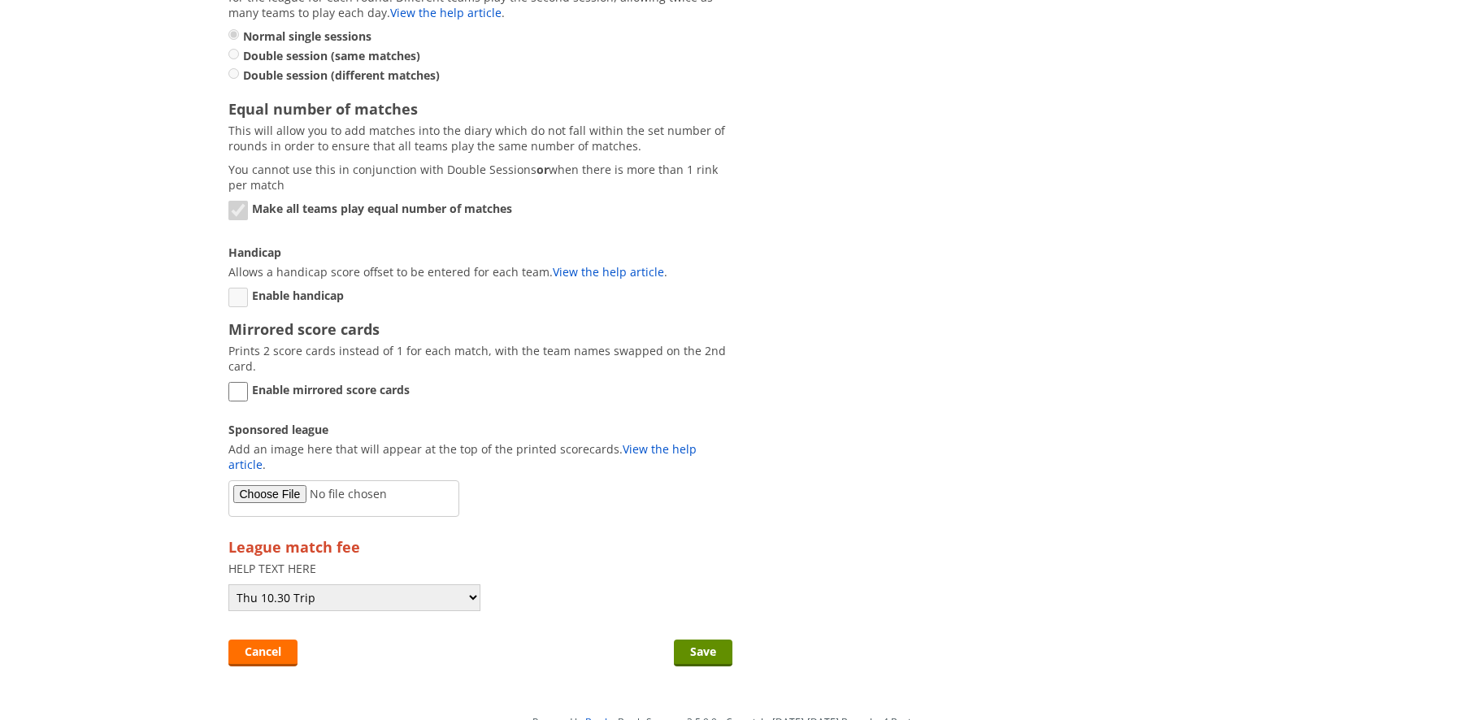
drag, startPoint x: 689, startPoint y: 632, endPoint x: 963, endPoint y: 485, distance: 310.6
click at [704, 640] on input "Save" at bounding box center [703, 653] width 59 height 27
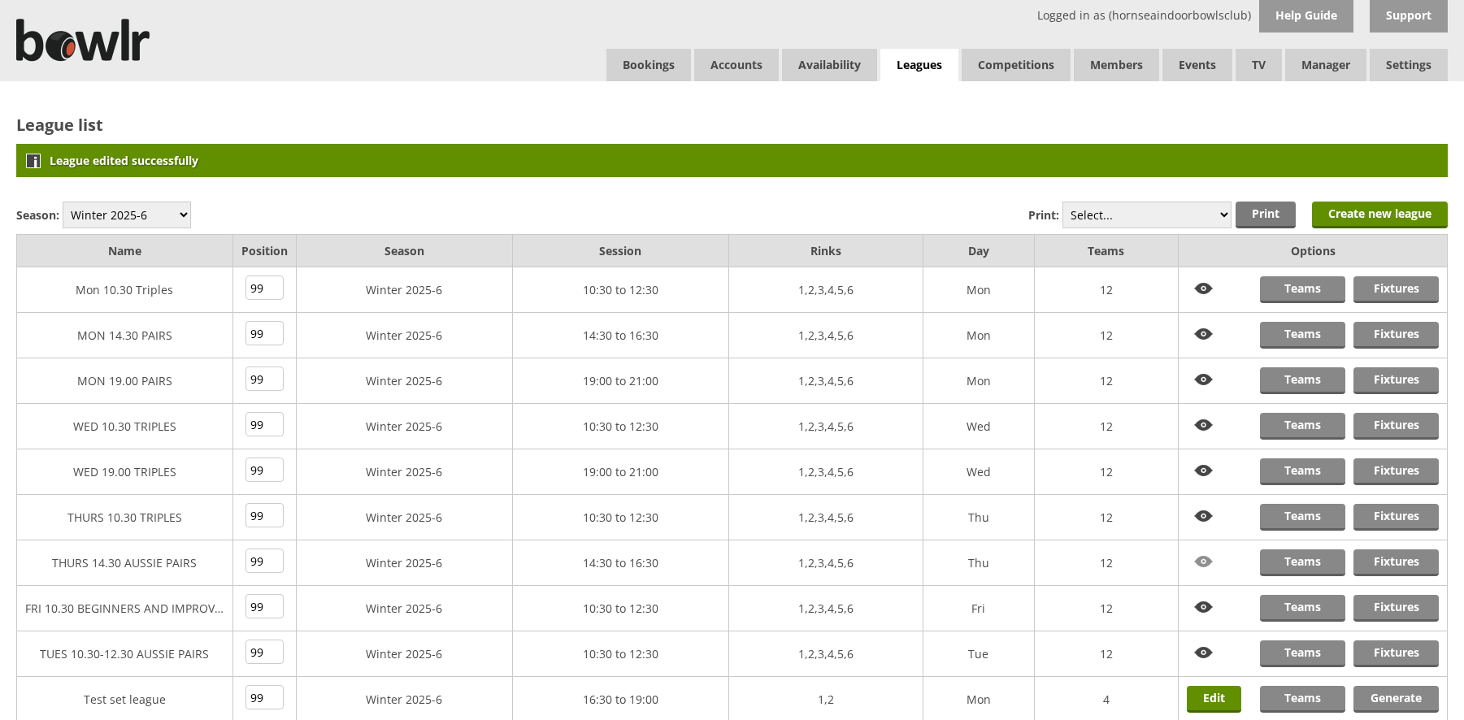
click at [1198, 561] on img at bounding box center [1204, 562] width 34 height 25
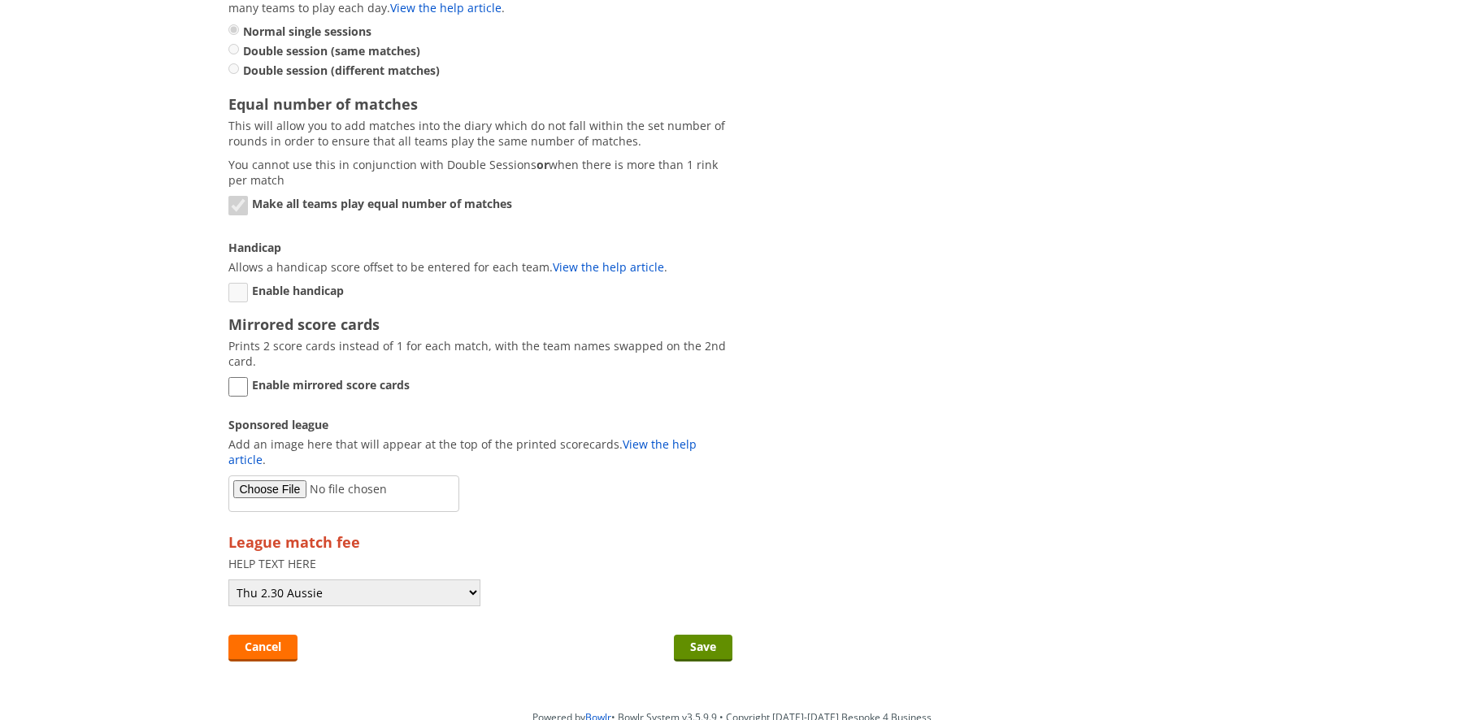
scroll to position [1489, 0]
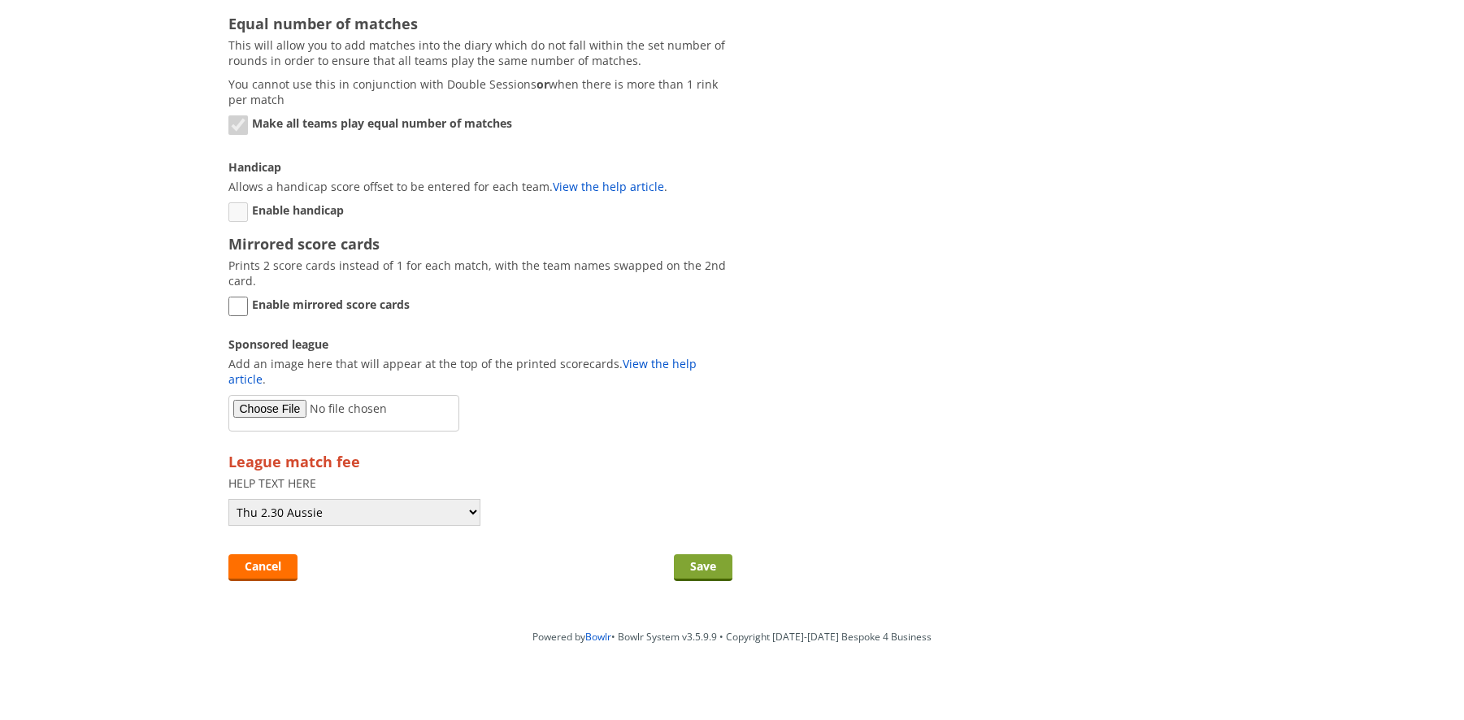
click at [705, 555] on input "Save" at bounding box center [703, 568] width 59 height 27
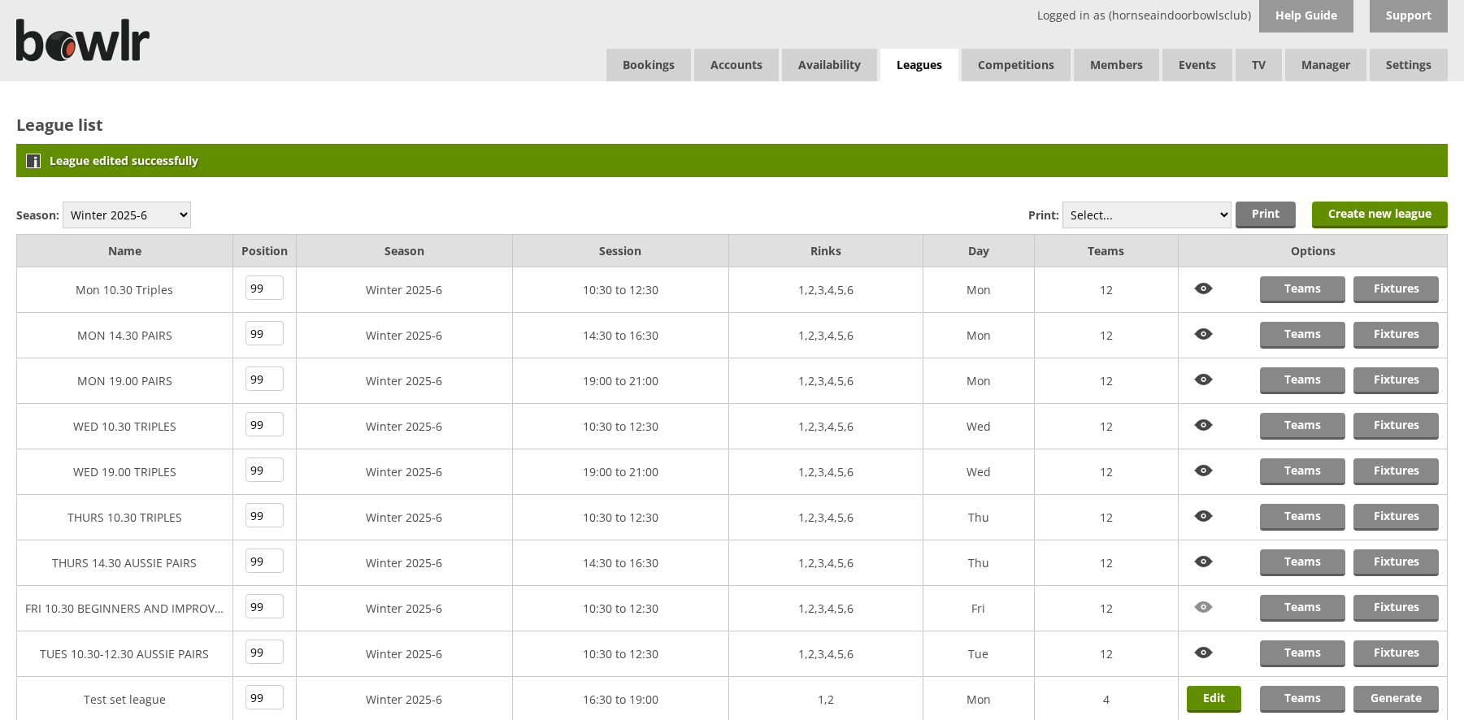
click at [1199, 605] on img at bounding box center [1204, 607] width 34 height 25
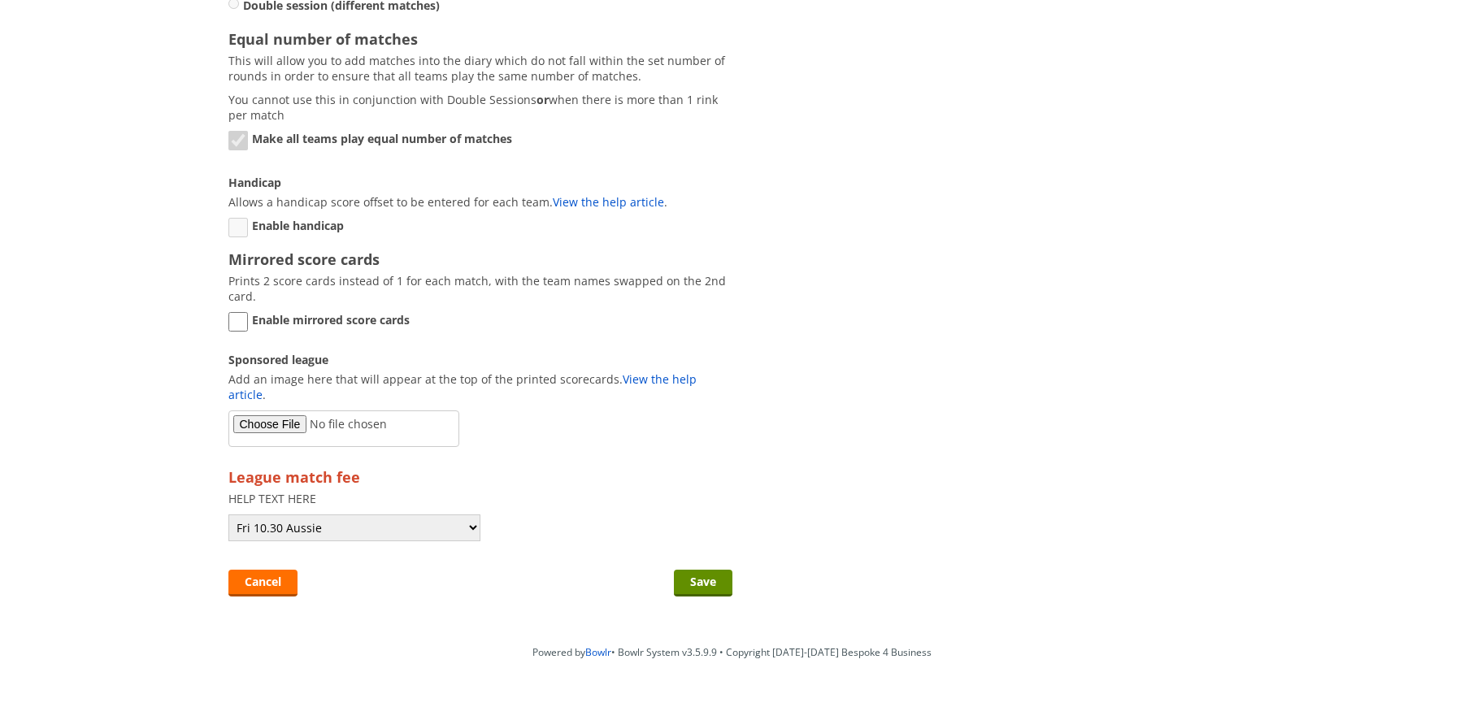
scroll to position [1484, 0]
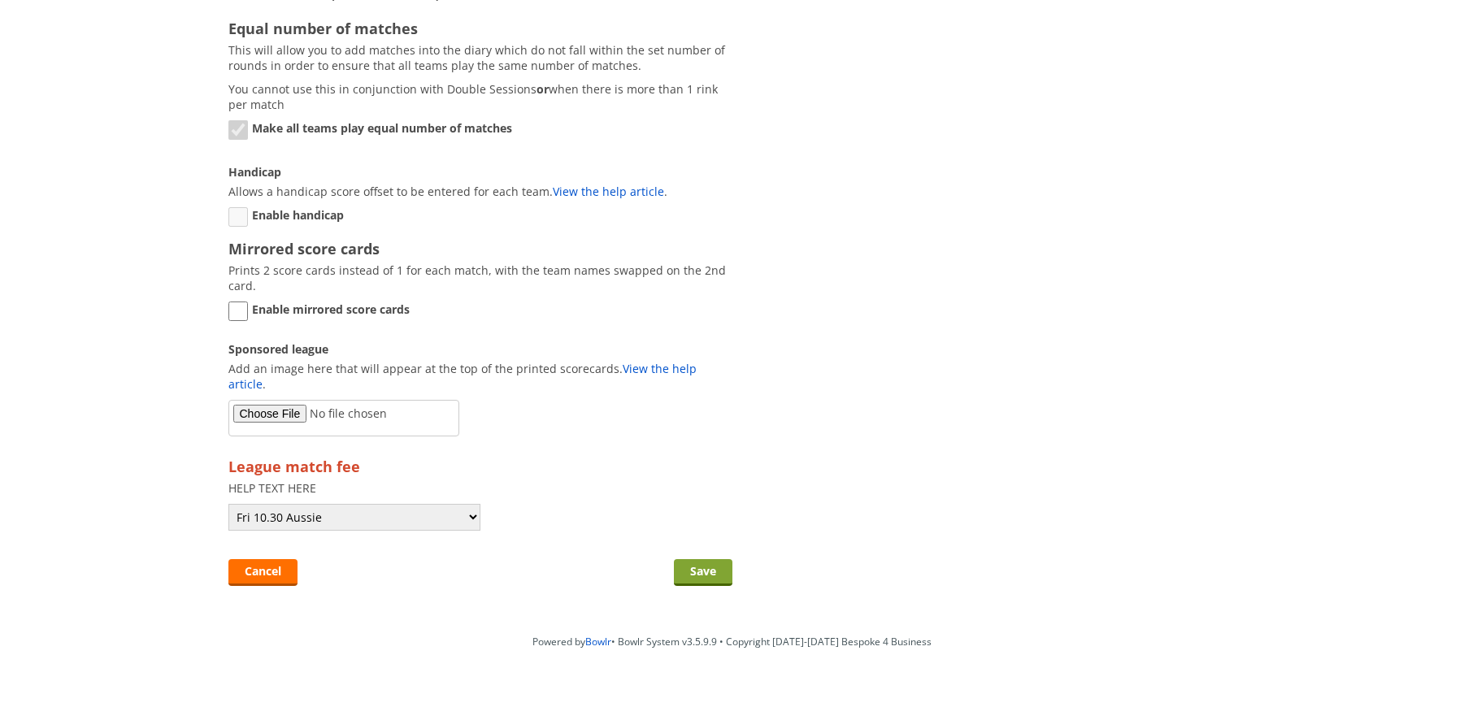
click at [715, 559] on input "Save" at bounding box center [703, 572] width 59 height 27
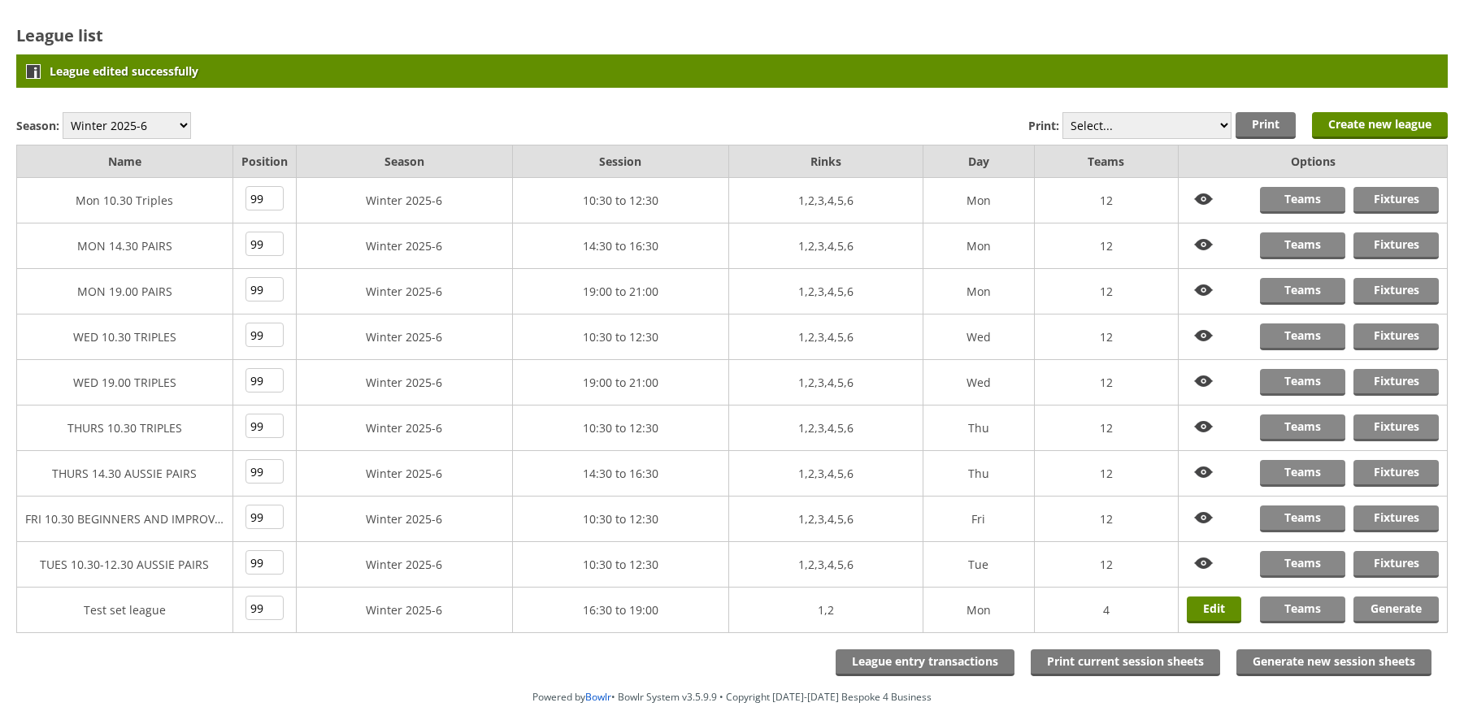
scroll to position [165, 0]
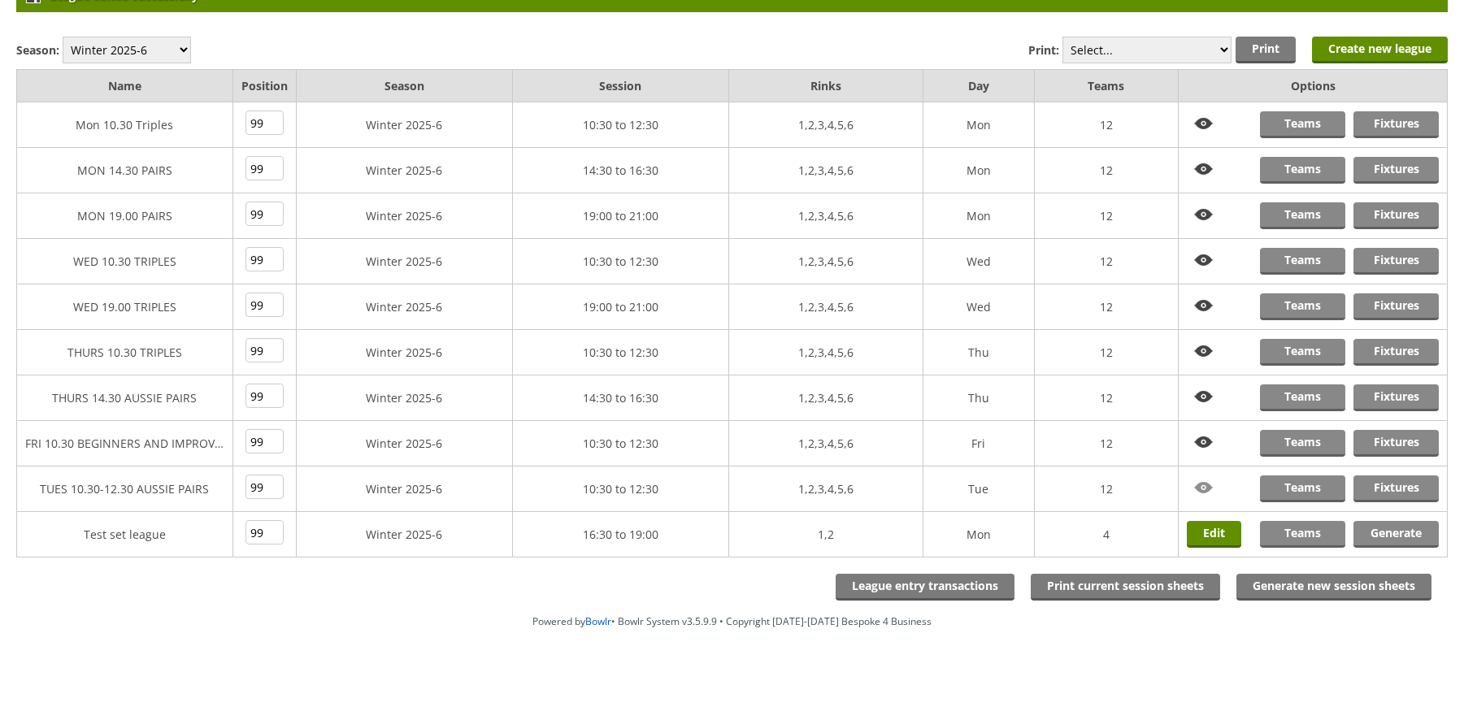
click at [1207, 485] on img at bounding box center [1204, 488] width 34 height 25
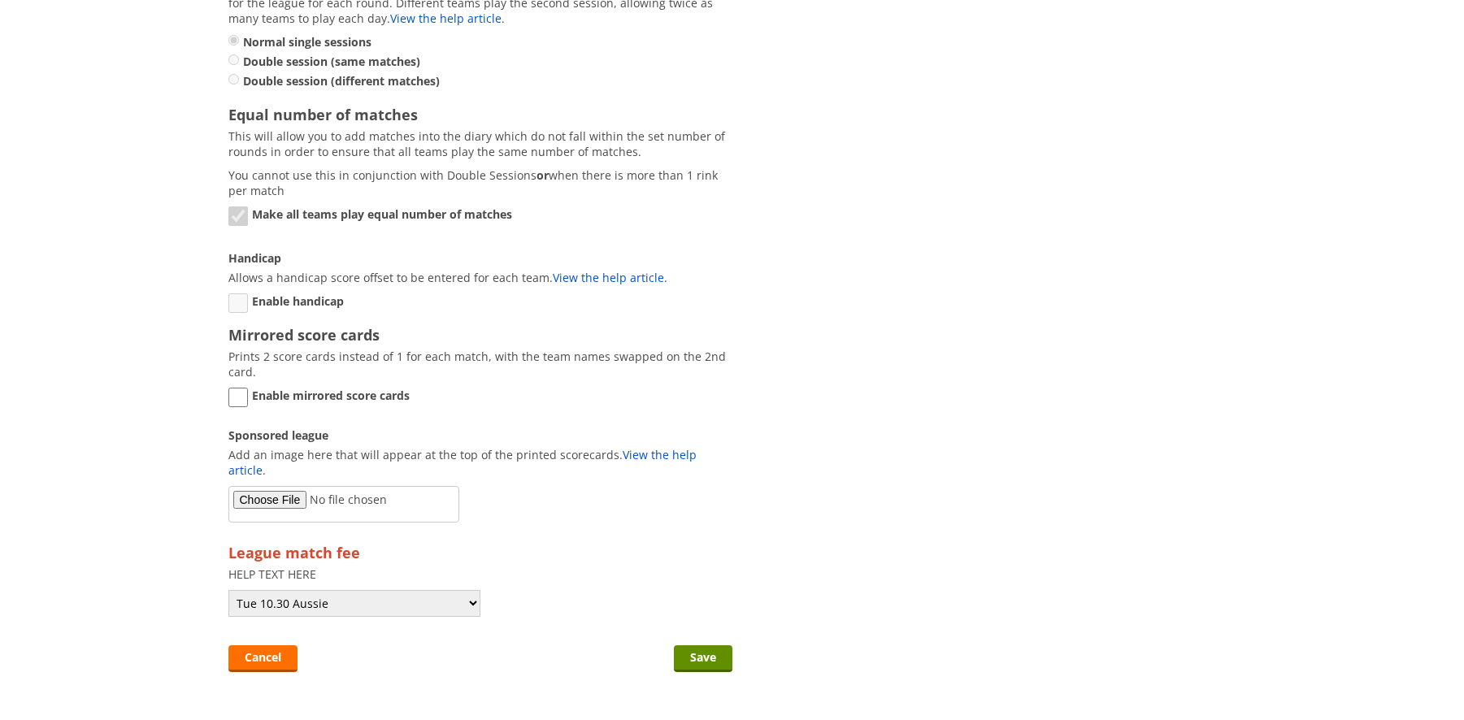
scroll to position [1489, 0]
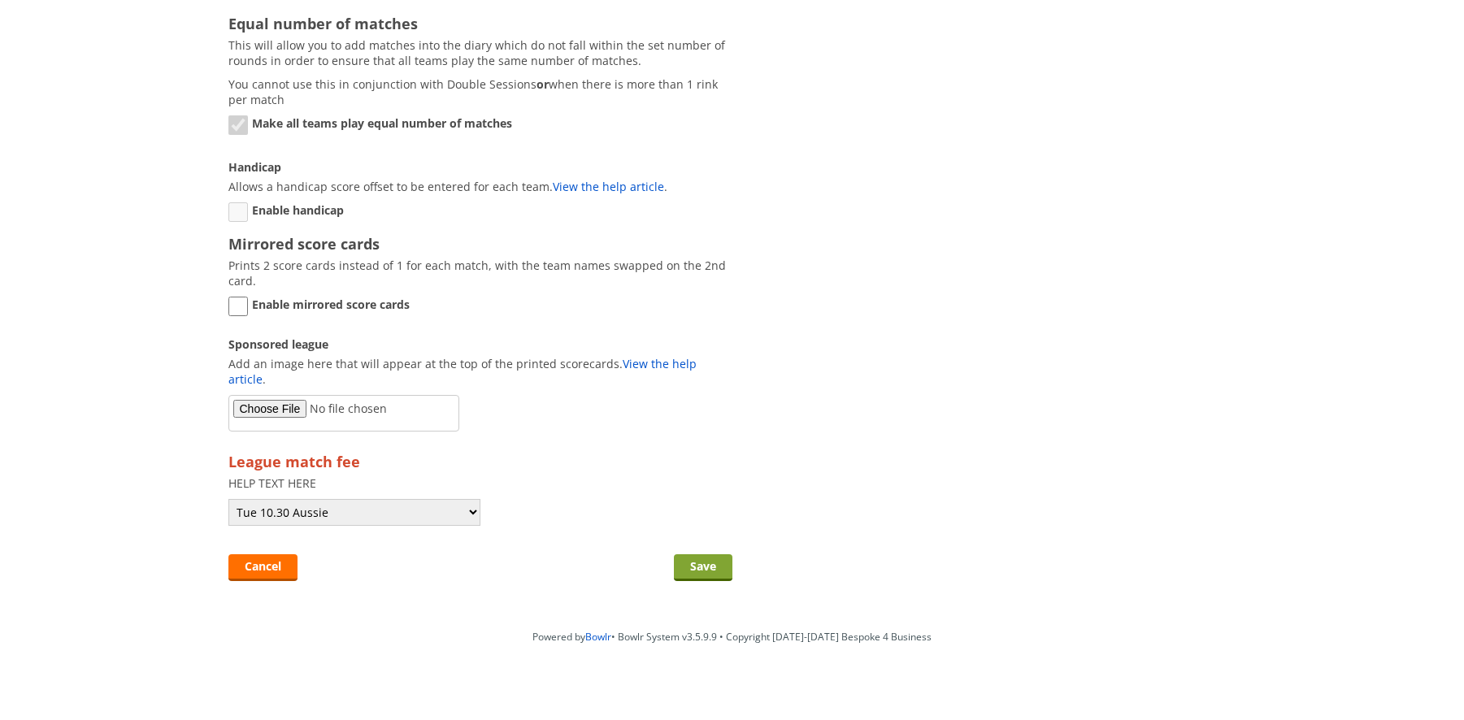
click at [689, 555] on input "Save" at bounding box center [703, 568] width 59 height 27
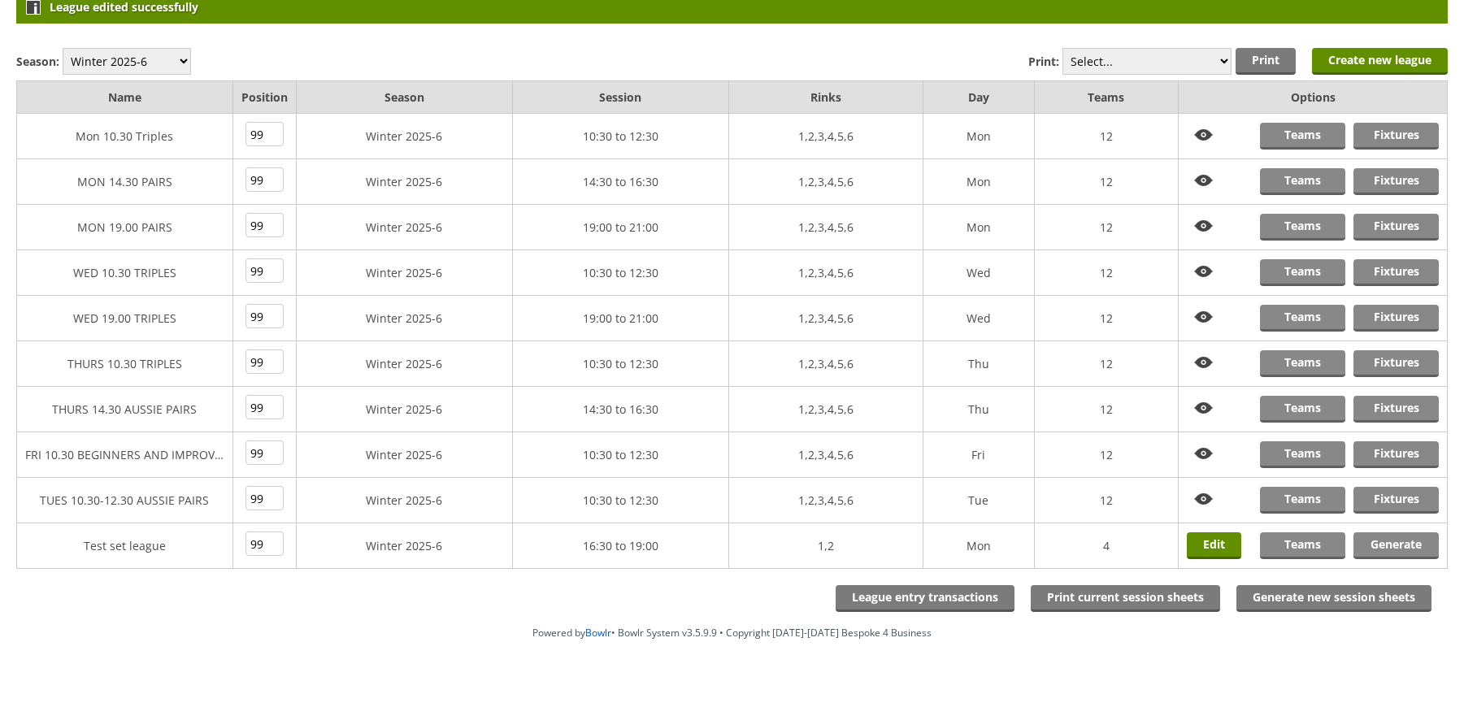
scroll to position [165, 0]
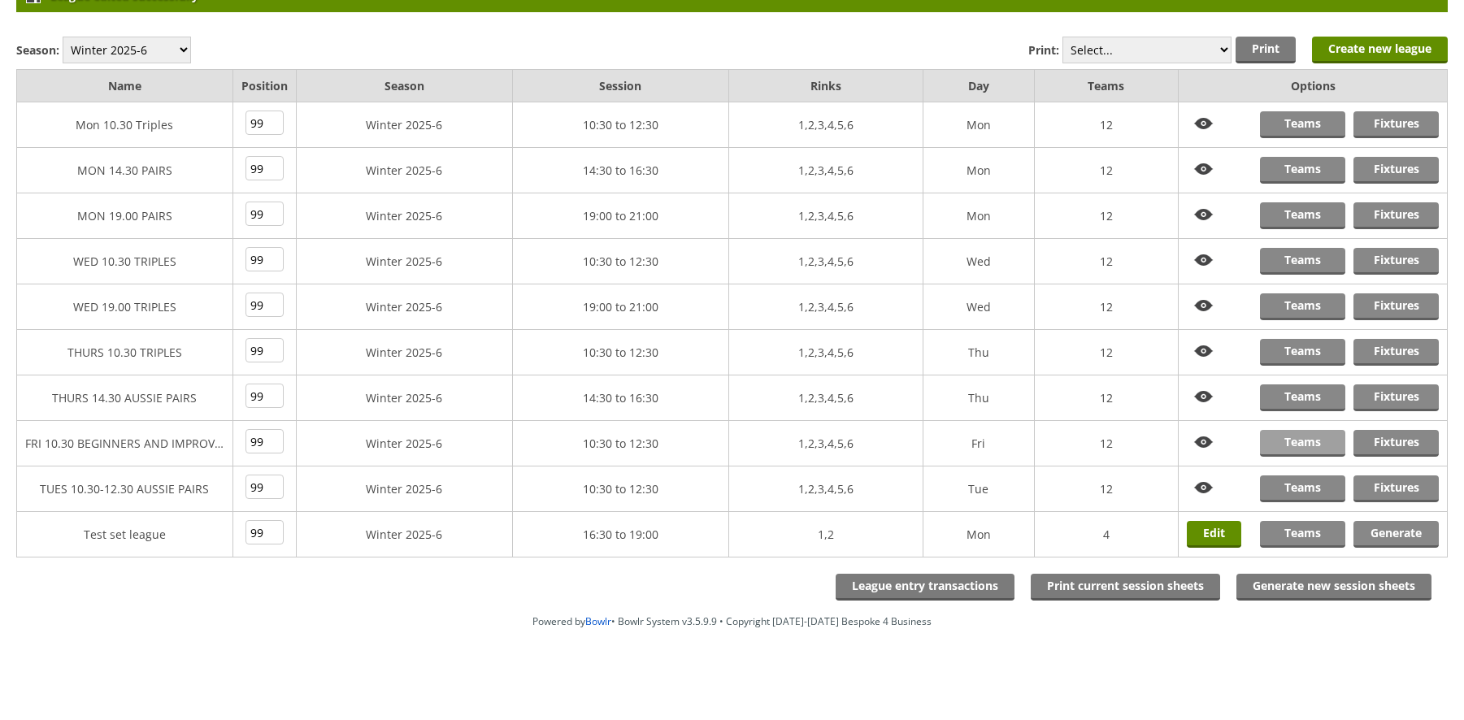
click at [1304, 443] on link "Teams" at bounding box center [1302, 443] width 85 height 27
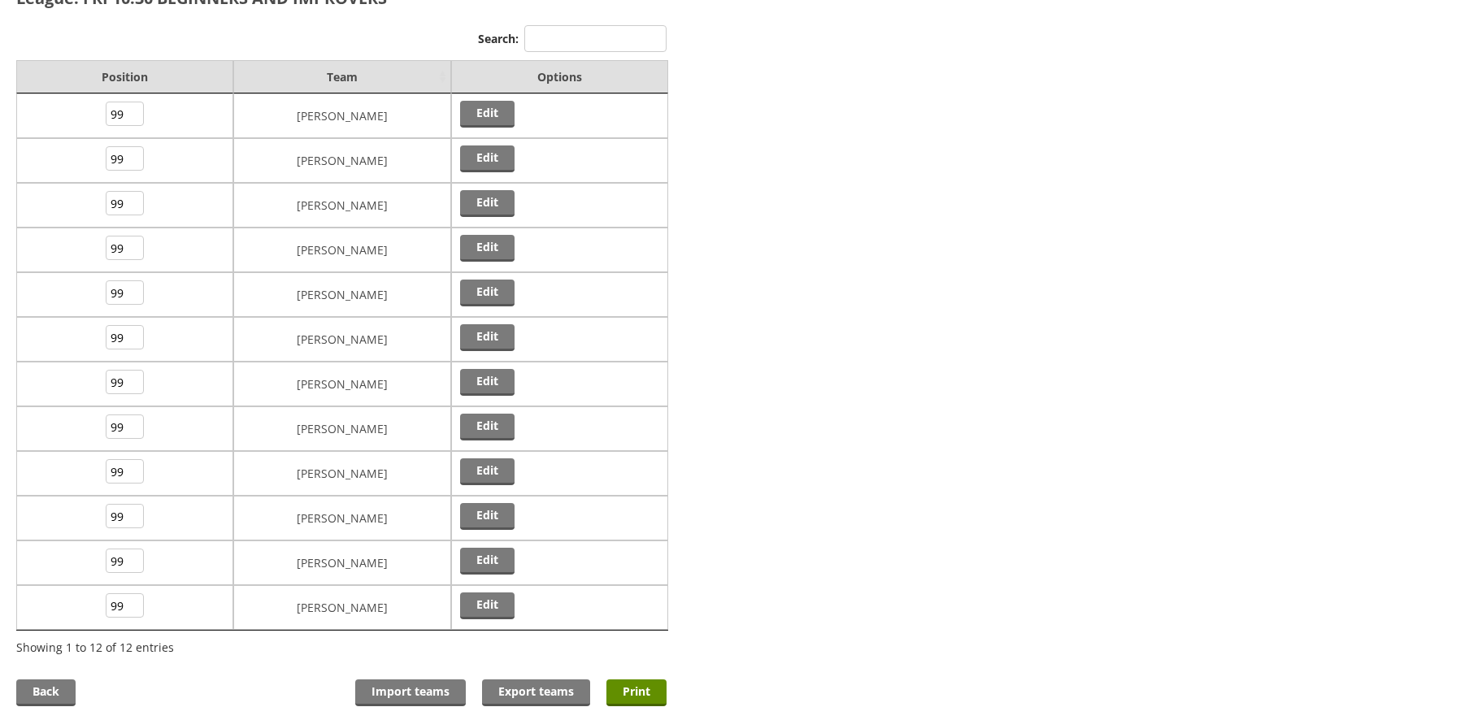
scroll to position [124, 0]
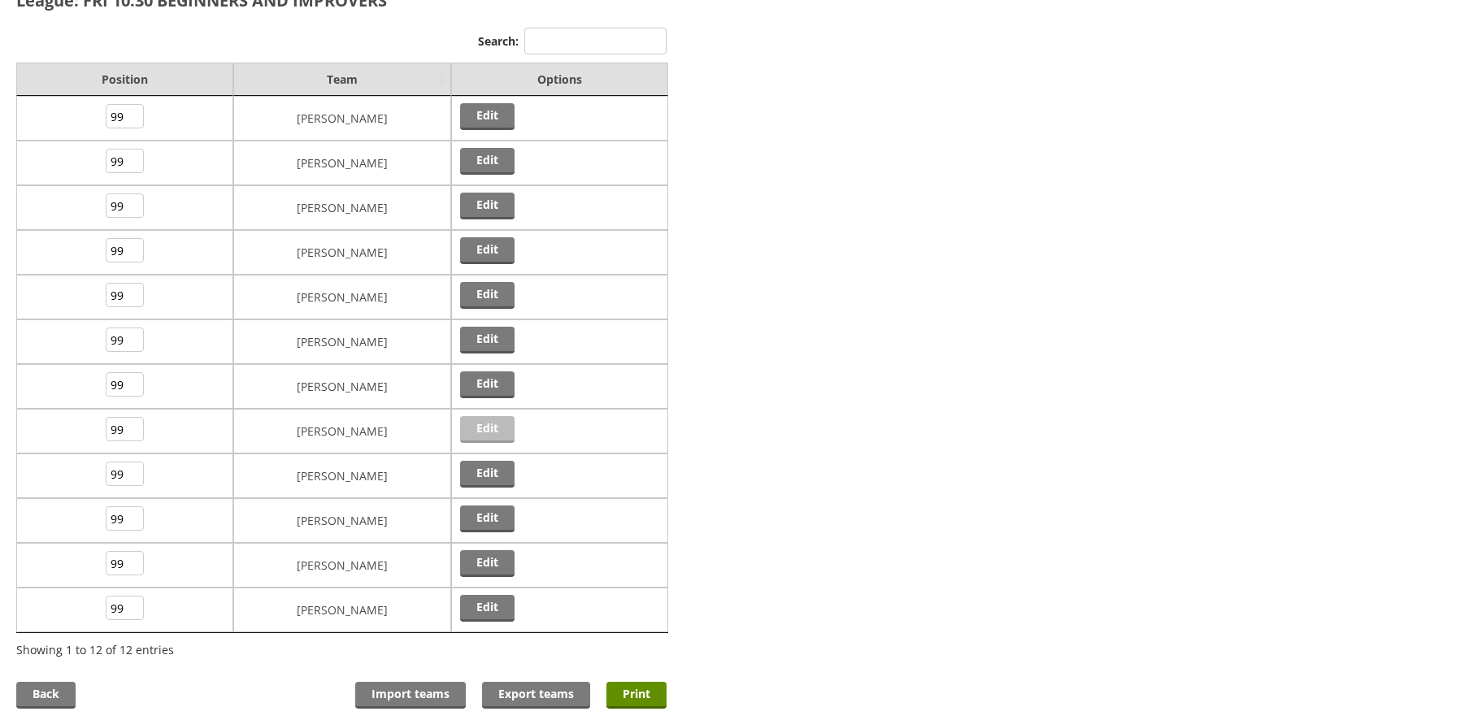
click at [488, 424] on link "Edit" at bounding box center [487, 429] width 54 height 27
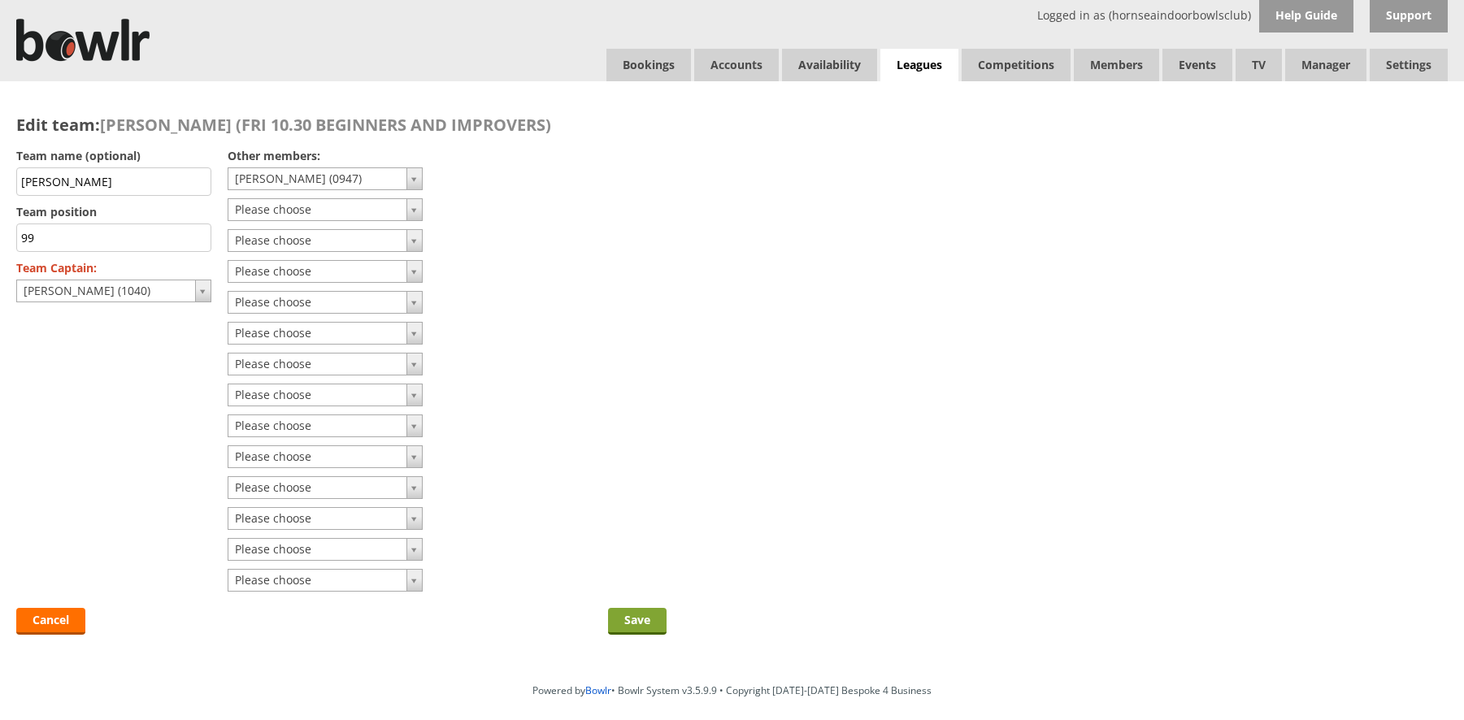
click at [634, 623] on input "Save" at bounding box center [637, 621] width 59 height 27
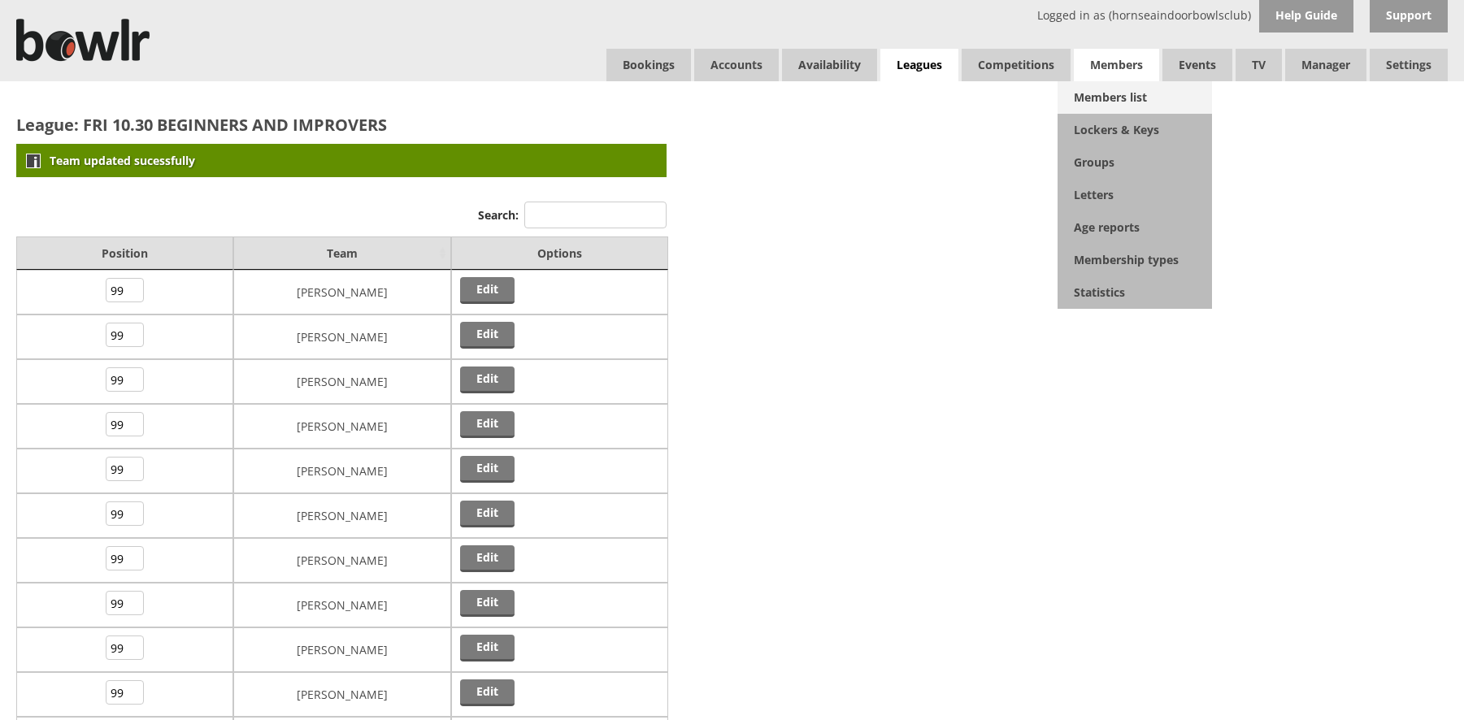
click at [1108, 97] on link "Members list" at bounding box center [1135, 97] width 154 height 33
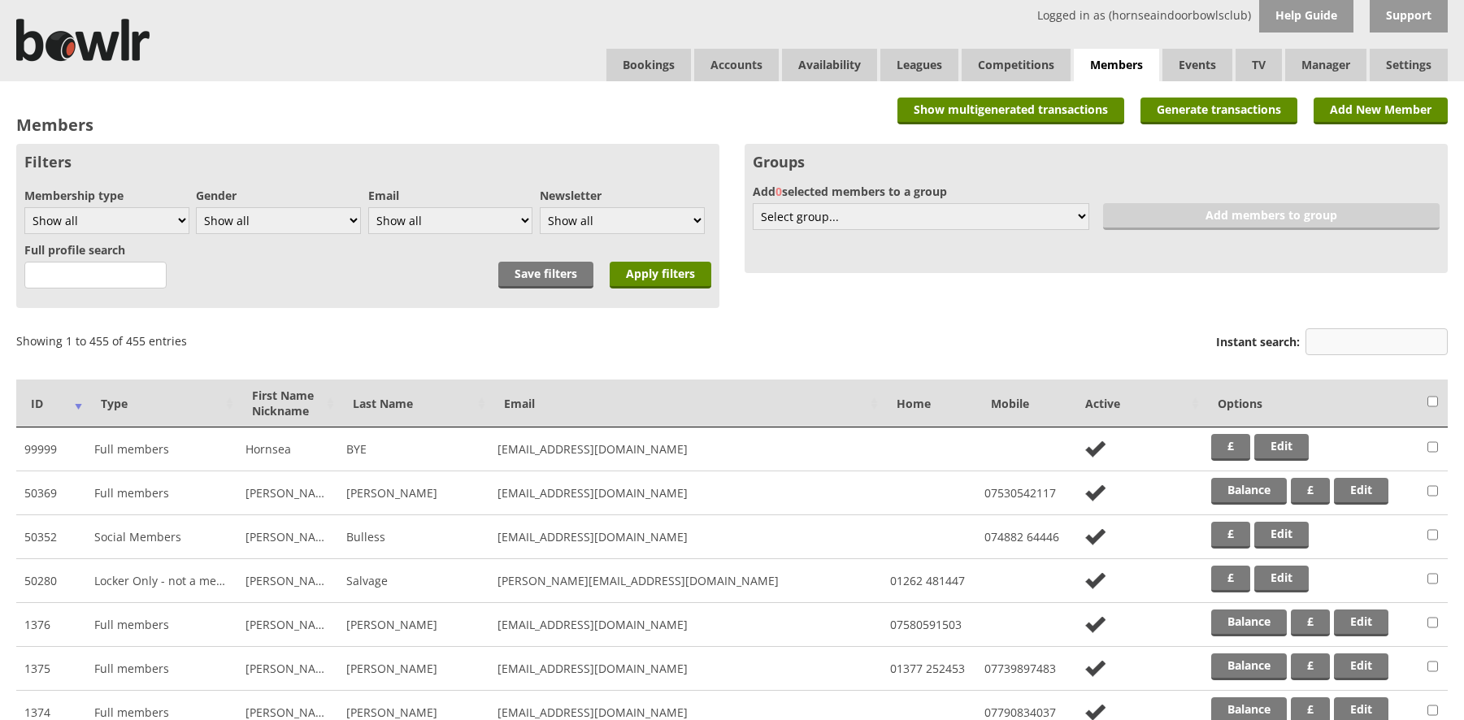
click at [1322, 346] on input "Instant search:" at bounding box center [1377, 341] width 142 height 27
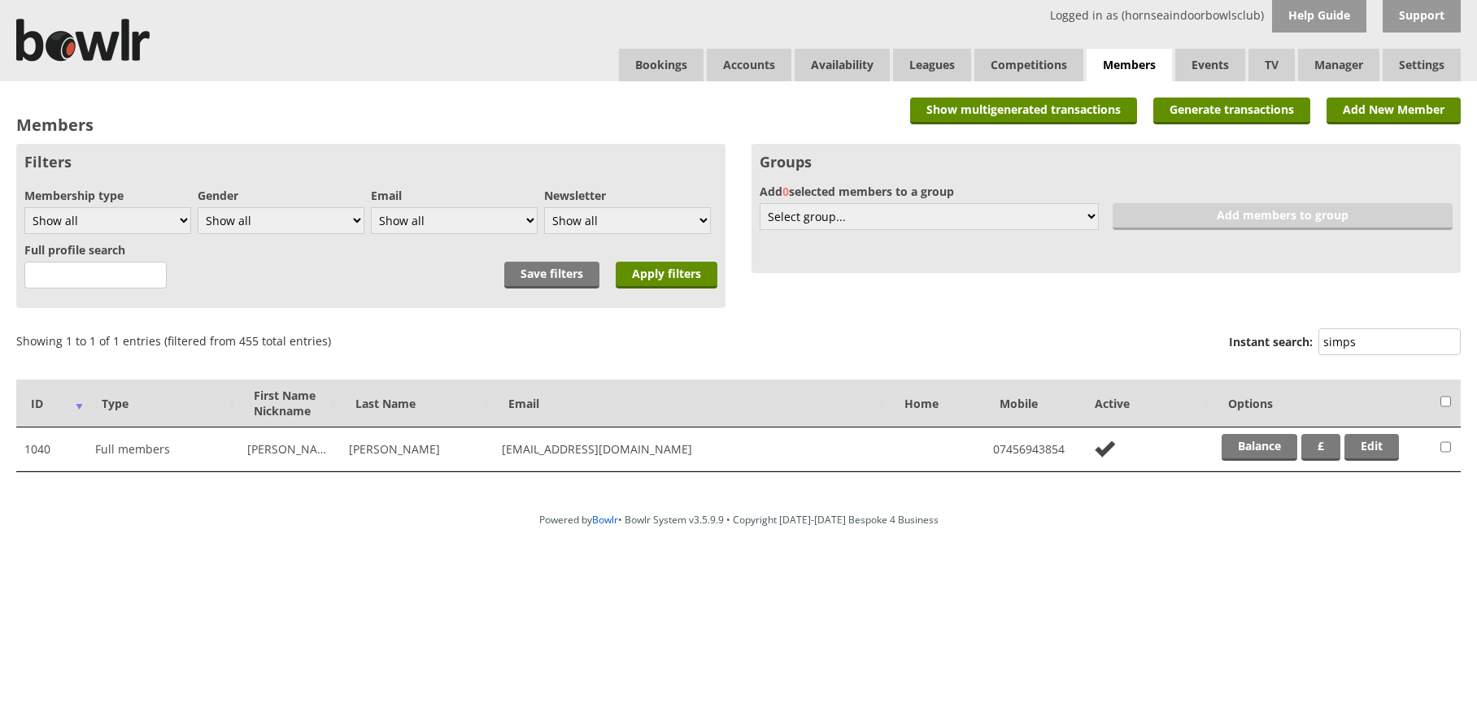
drag, startPoint x: 1368, startPoint y: 341, endPoint x: 1293, endPoint y: 345, distance: 75.7
click at [1293, 345] on label "Instant search: simps" at bounding box center [1345, 343] width 232 height 31
type input "[PERSON_NAME]"
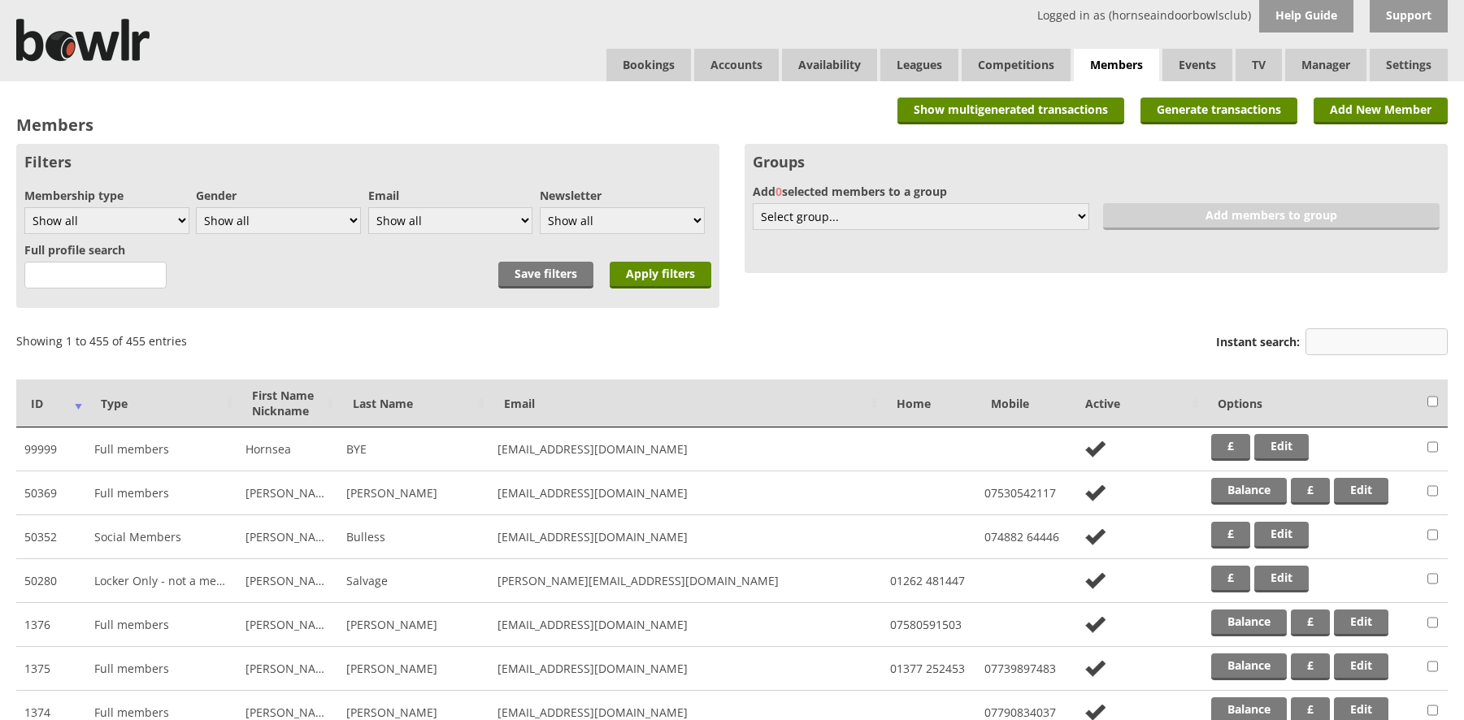
click at [1342, 343] on input "Instant search:" at bounding box center [1377, 341] width 142 height 27
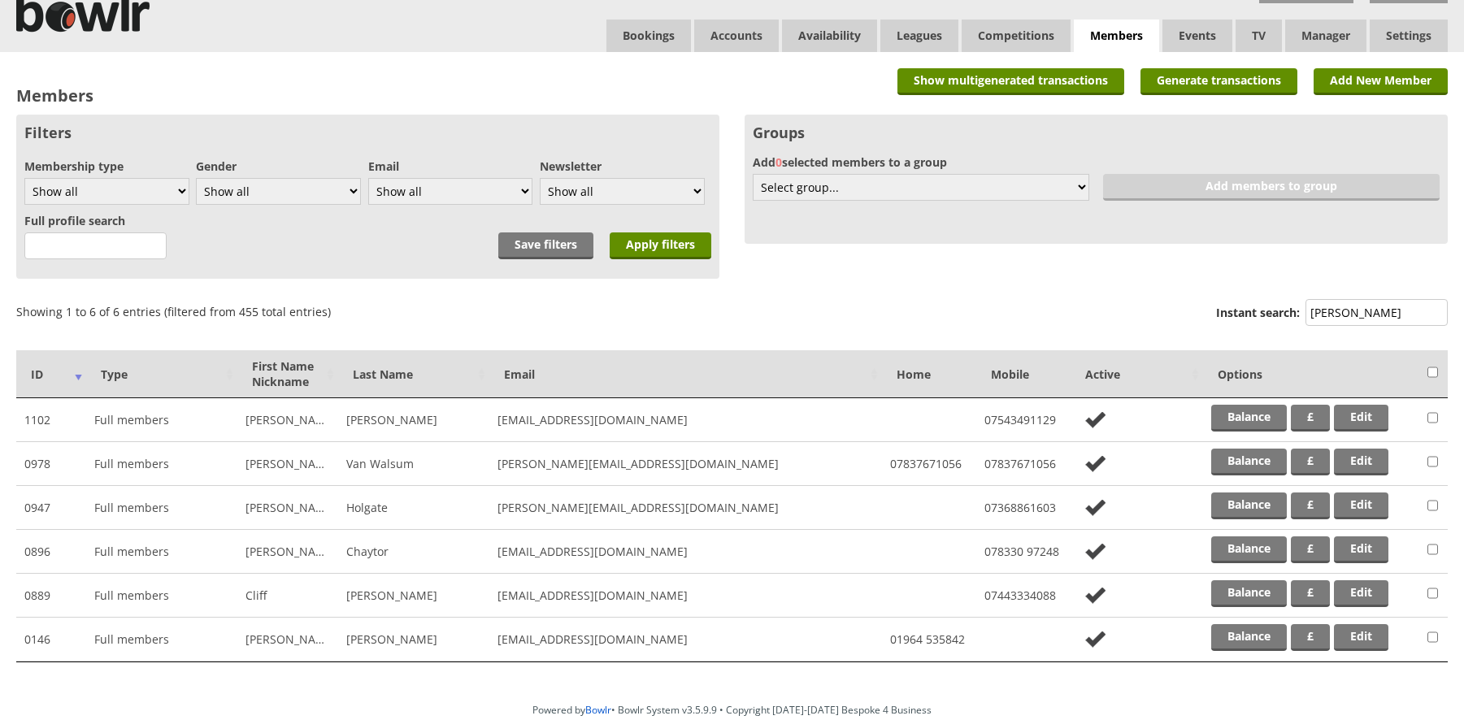
scroll to position [42, 0]
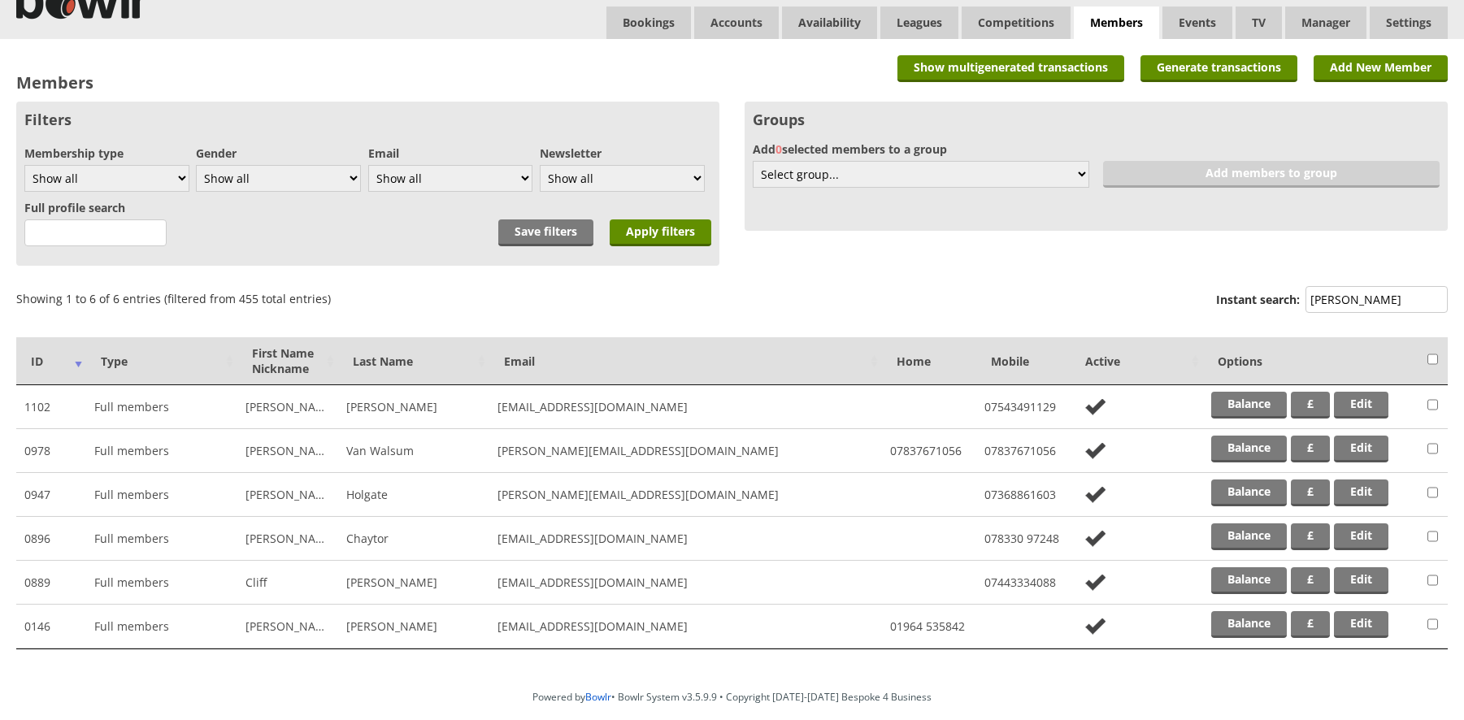
type input "[PERSON_NAME]"
click at [177, 179] on select "Show all Full members Rollabowl Juniors Social Members Student Pending Left R.I…" at bounding box center [106, 178] width 165 height 27
select select "7"
click at [24, 165] on select "Show all Full members Rollabowl Juniors Social Members Student Pending Left R.I…" at bounding box center [106, 178] width 165 height 27
drag, startPoint x: 646, startPoint y: 230, endPoint x: 669, endPoint y: 229, distance: 22.8
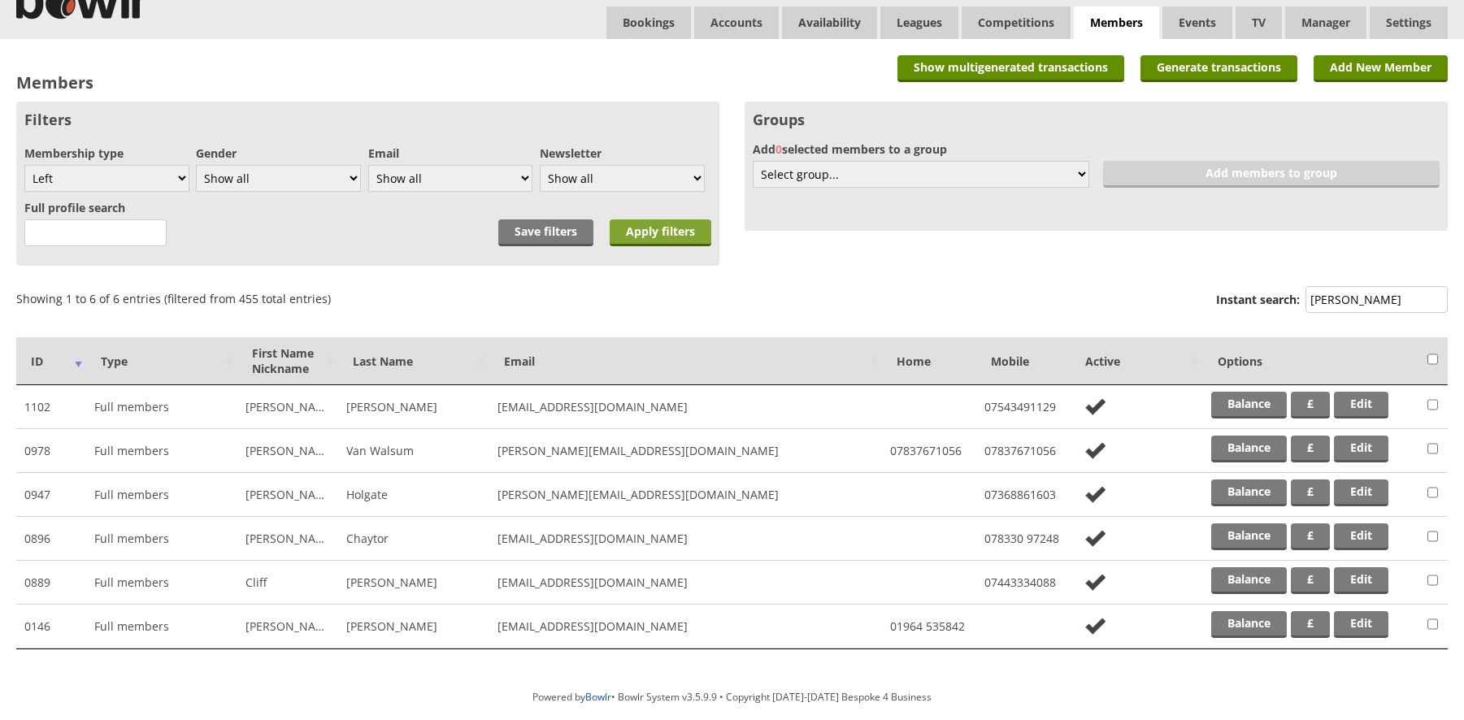
click at [649, 230] on input "Apply filters" at bounding box center [661, 233] width 102 height 27
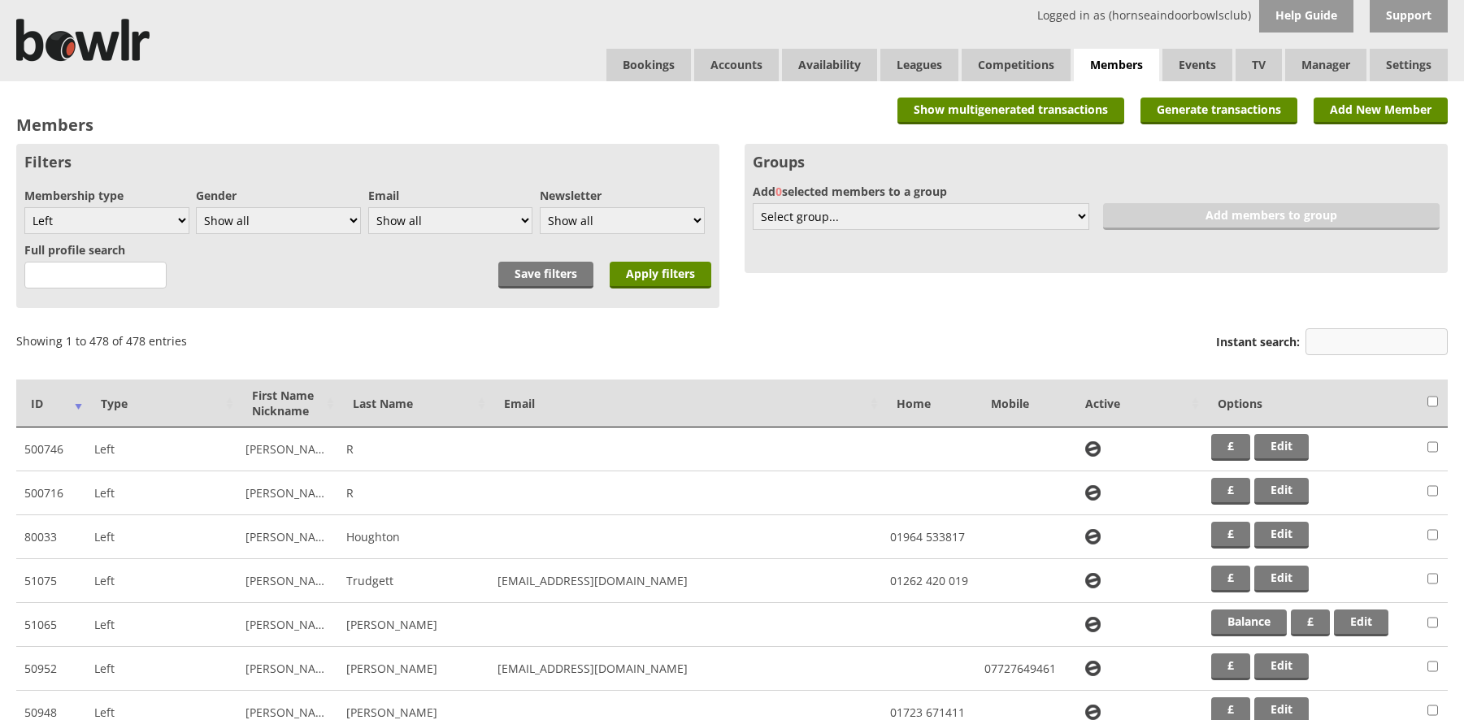
click at [1342, 346] on input "Instant search:" at bounding box center [1377, 341] width 142 height 27
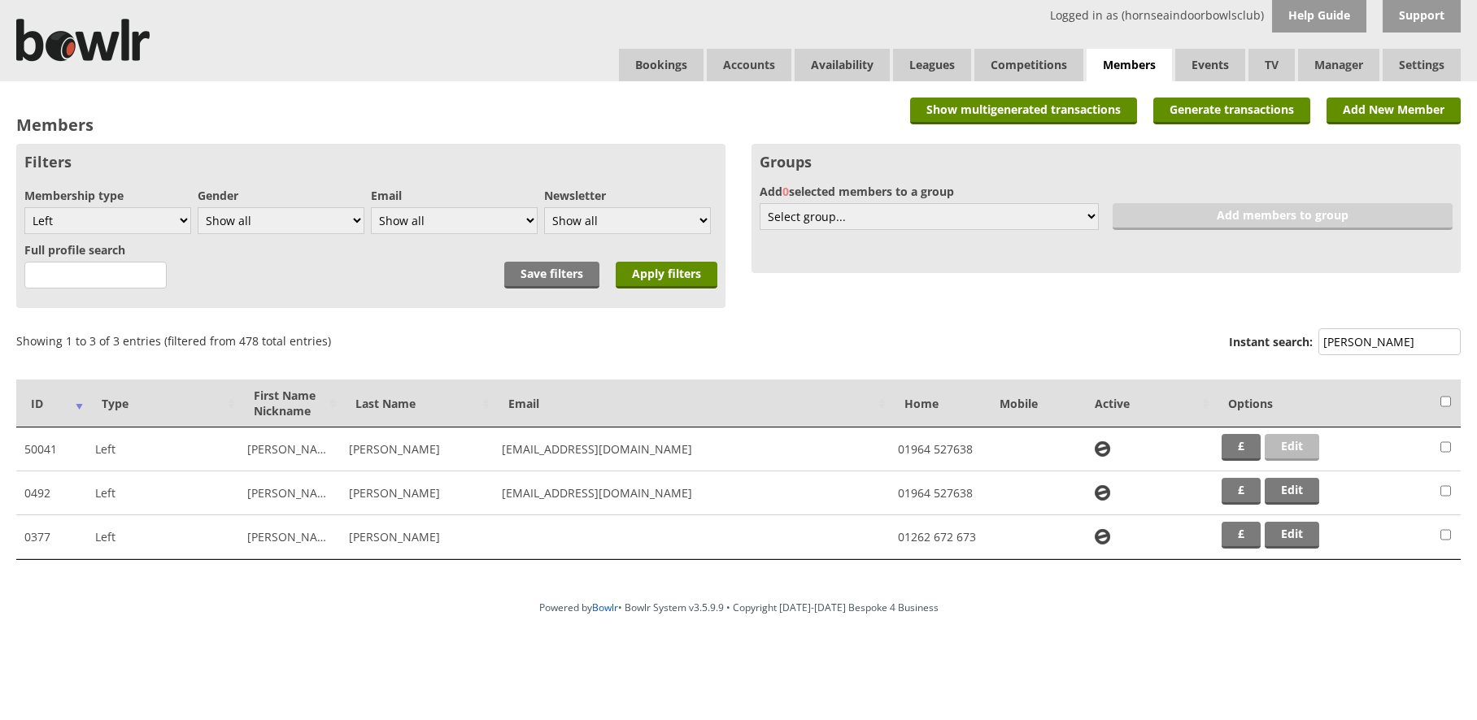
type input "watson"
click at [1300, 446] on link "Edit" at bounding box center [1291, 447] width 54 height 27
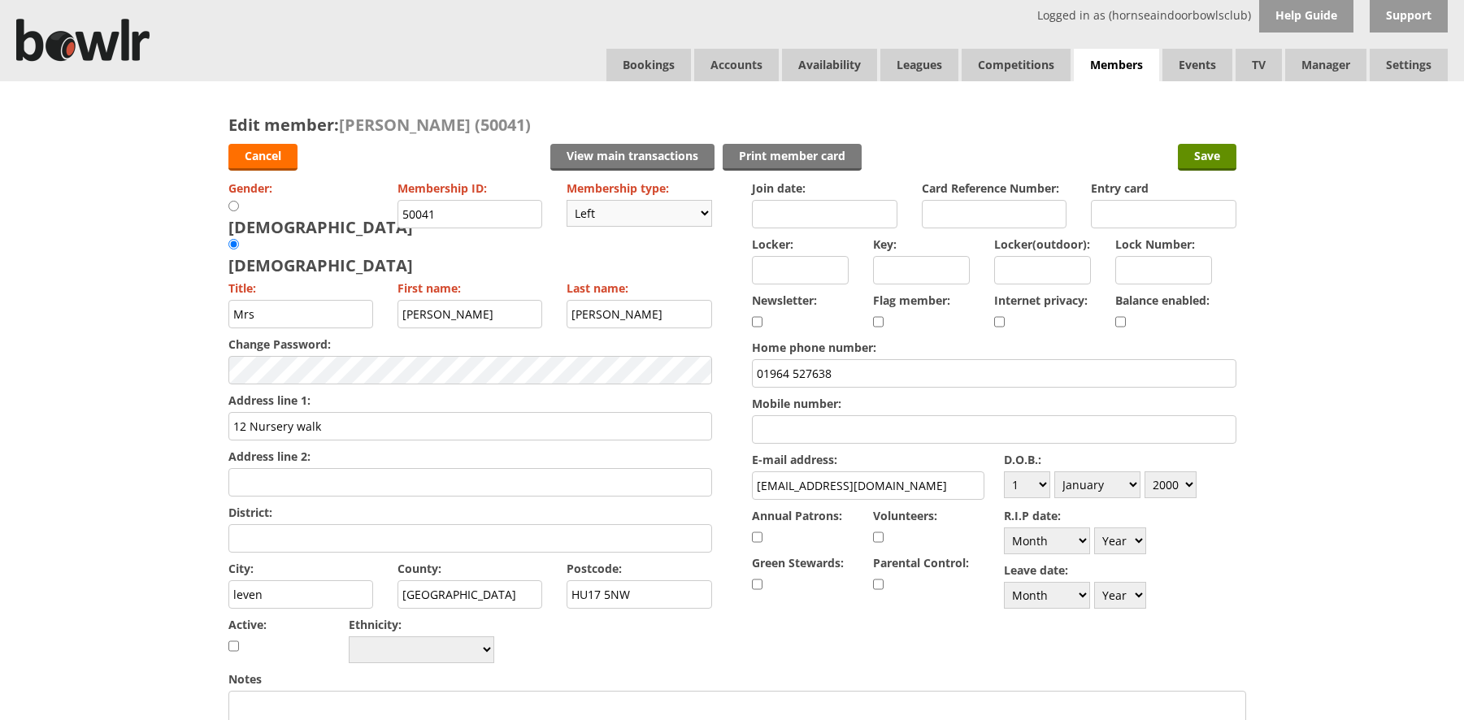
click at [699, 211] on select "Please choose Full members Rollabowl Juniors Social Members Student Pending Lef…" at bounding box center [640, 213] width 146 height 27
select select "1"
click at [567, 200] on select "Please choose Full members Rollabowl Juniors Social Members Student Pending Lef…" at bounding box center [640, 213] width 146 height 27
checkbox input "true"
click at [1043, 486] on select "Day 1 2 3 4 5 6 7 8 9 10 11 12 13 14 15 16 17 18 19 20 21 22 23 24 25 26 27 28 …" at bounding box center [1027, 485] width 46 height 27
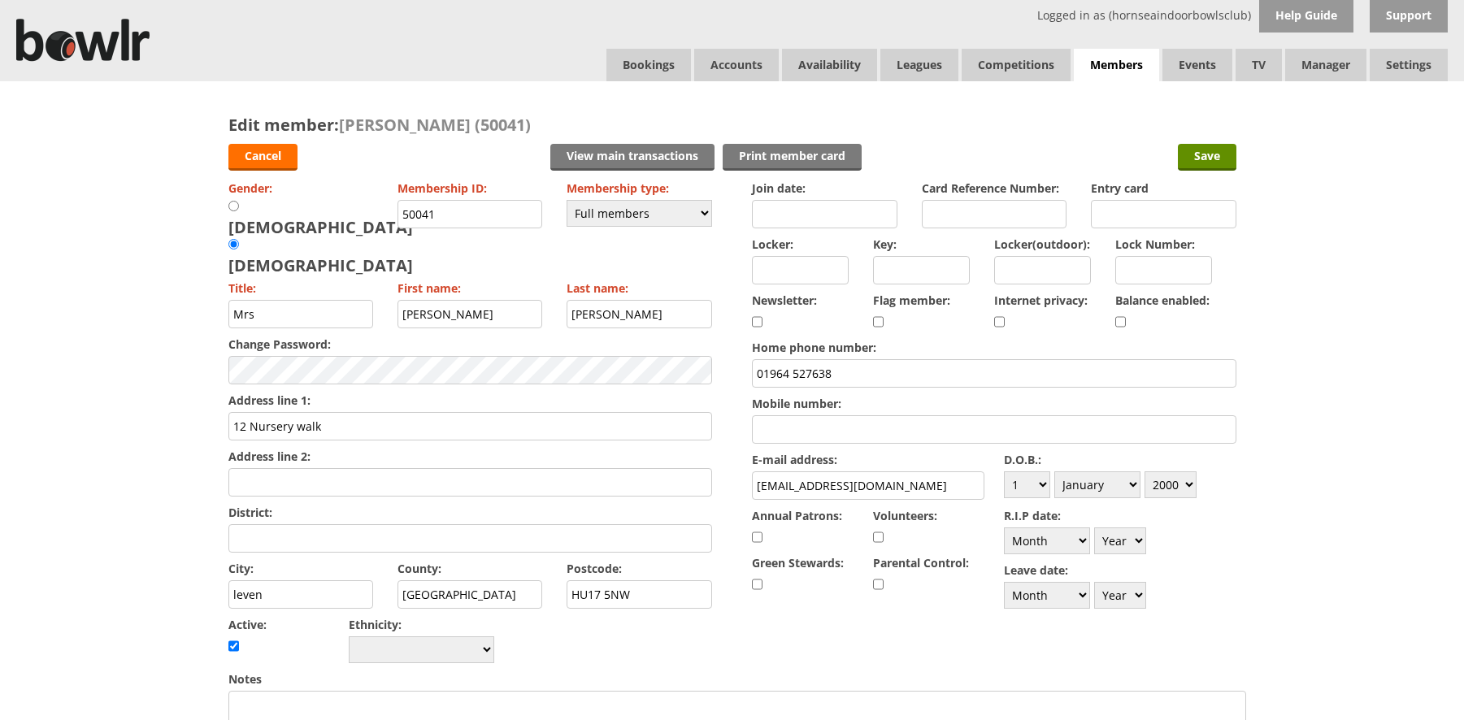
select select "13"
click at [1004, 472] on select "Day 1 2 3 4 5 6 7 8 9 10 11 12 13 14 15 16 17 18 19 20 21 22 23 24 25 26 27 28 …" at bounding box center [1027, 485] width 46 height 27
click at [1134, 477] on select "Month January February March April May June July August September October Novem…" at bounding box center [1098, 485] width 86 height 27
select select "10"
click at [1055, 472] on select "Month January February March April May June July August September October Novem…" at bounding box center [1098, 485] width 86 height 27
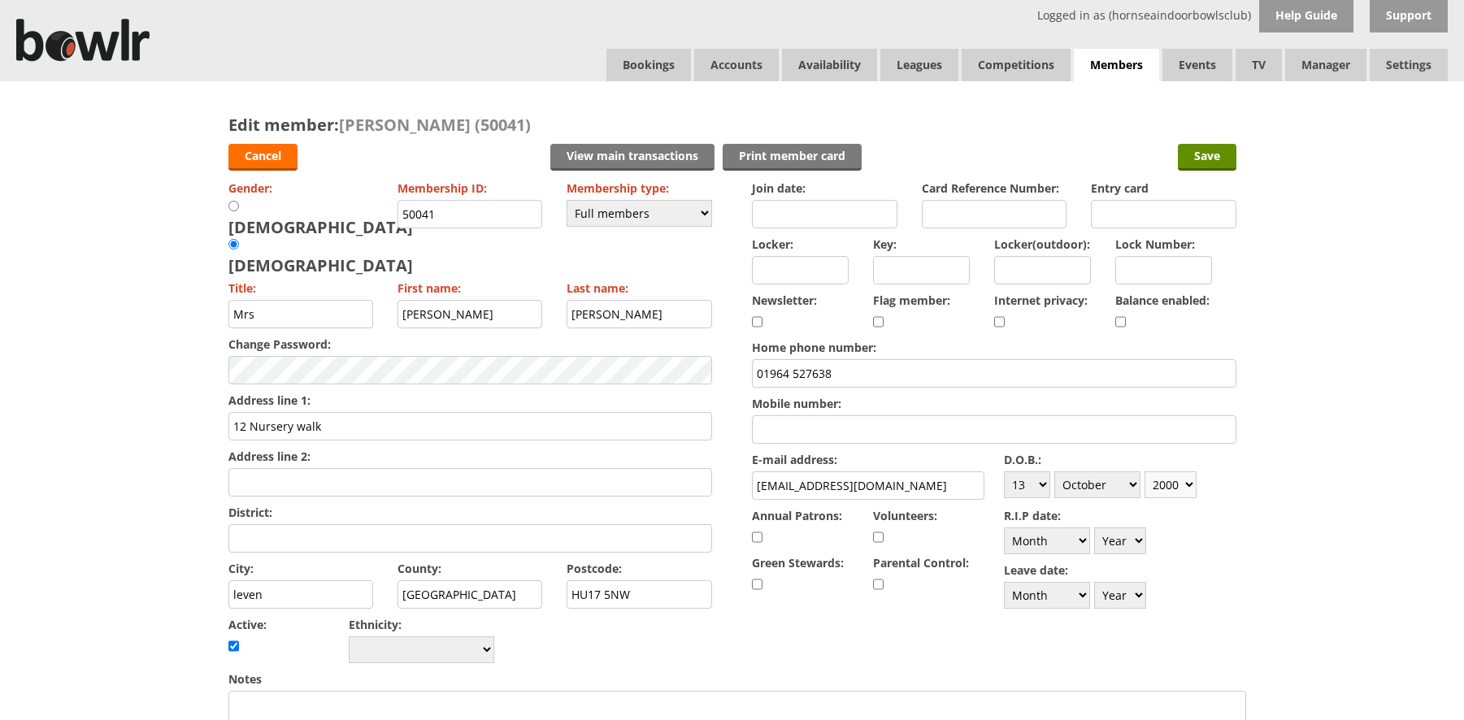
click at [1187, 483] on select "Year [DATE] 1901 1902 1903 1904 1905 1906 1907 1908 1909 1910 1911 1912 1913 19…" at bounding box center [1171, 485] width 52 height 27
select select "2001"
click at [1145, 472] on select "Year [DATE] 1901 1902 1903 1904 1905 1906 1907 1908 1909 1910 1911 1912 1913 19…" at bounding box center [1171, 485] width 52 height 27
drag, startPoint x: 351, startPoint y: 385, endPoint x: 191, endPoint y: 381, distance: 160.2
click at [191, 381] on div "Edit member: [PERSON_NAME] (50041) Cancel View main transactions Print member c…" at bounding box center [732, 710] width 1464 height 1259
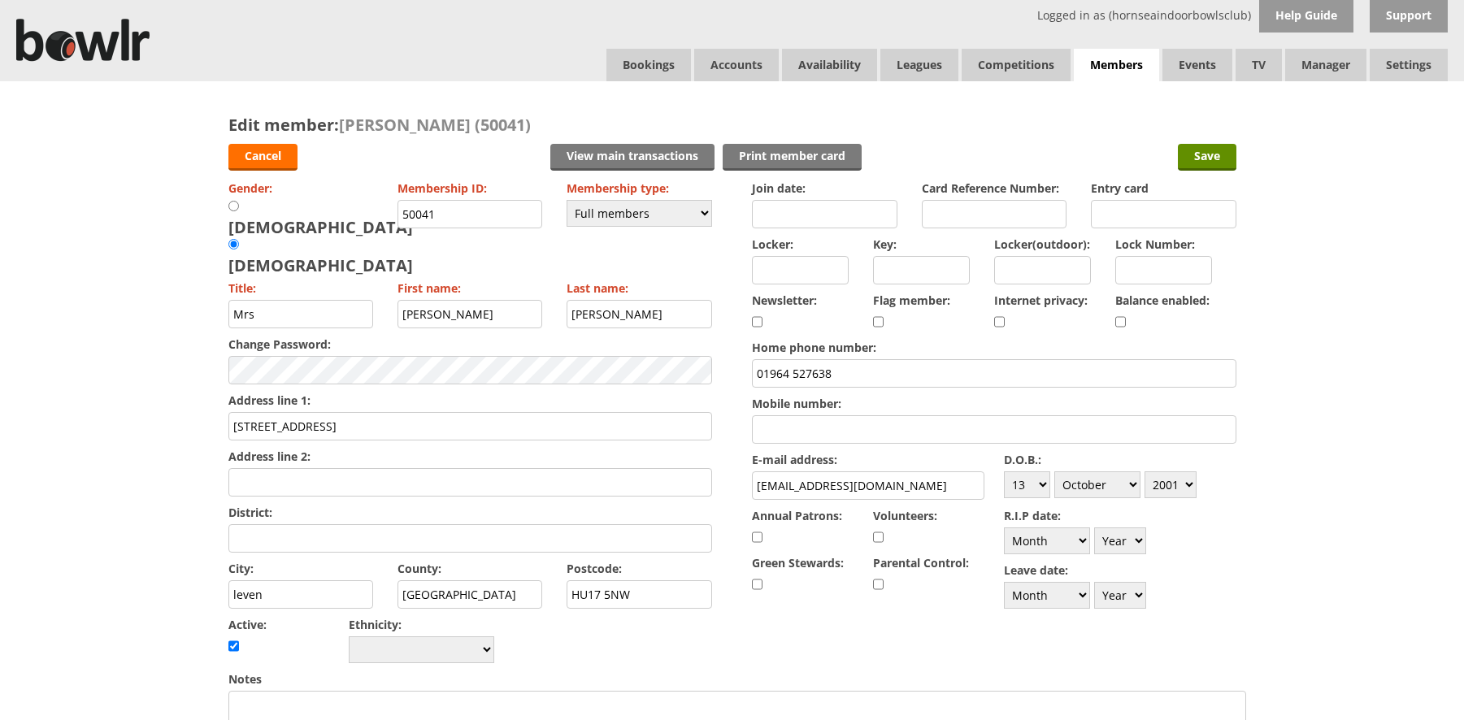
type input "[STREET_ADDRESS]"
drag, startPoint x: 266, startPoint y: 552, endPoint x: 211, endPoint y: 551, distance: 55.3
click at [214, 555] on div "Edit member: [PERSON_NAME] (50041) Cancel View main transactions Print member c…" at bounding box center [732, 710] width 1041 height 1259
type input "Withernwick"
drag, startPoint x: 650, startPoint y: 553, endPoint x: 602, endPoint y: 529, distance: 52.7
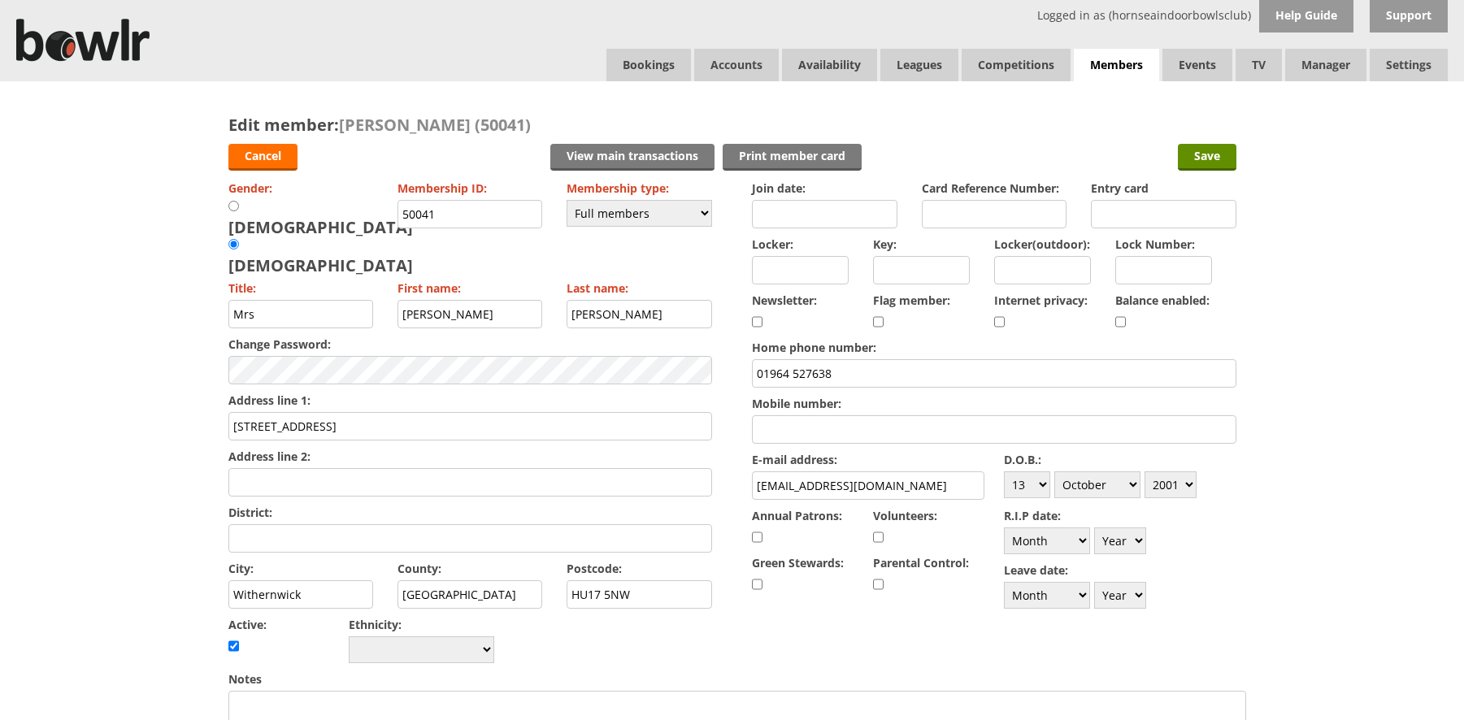
click at [592, 581] on input "HU17 5NW" at bounding box center [640, 595] width 146 height 28
type input "HU111 4TZ"
click at [770, 431] on input "Mobile number:" at bounding box center [994, 429] width 484 height 28
type input "07873781973"
drag, startPoint x: 408, startPoint y: 215, endPoint x: 398, endPoint y: 212, distance: 10.8
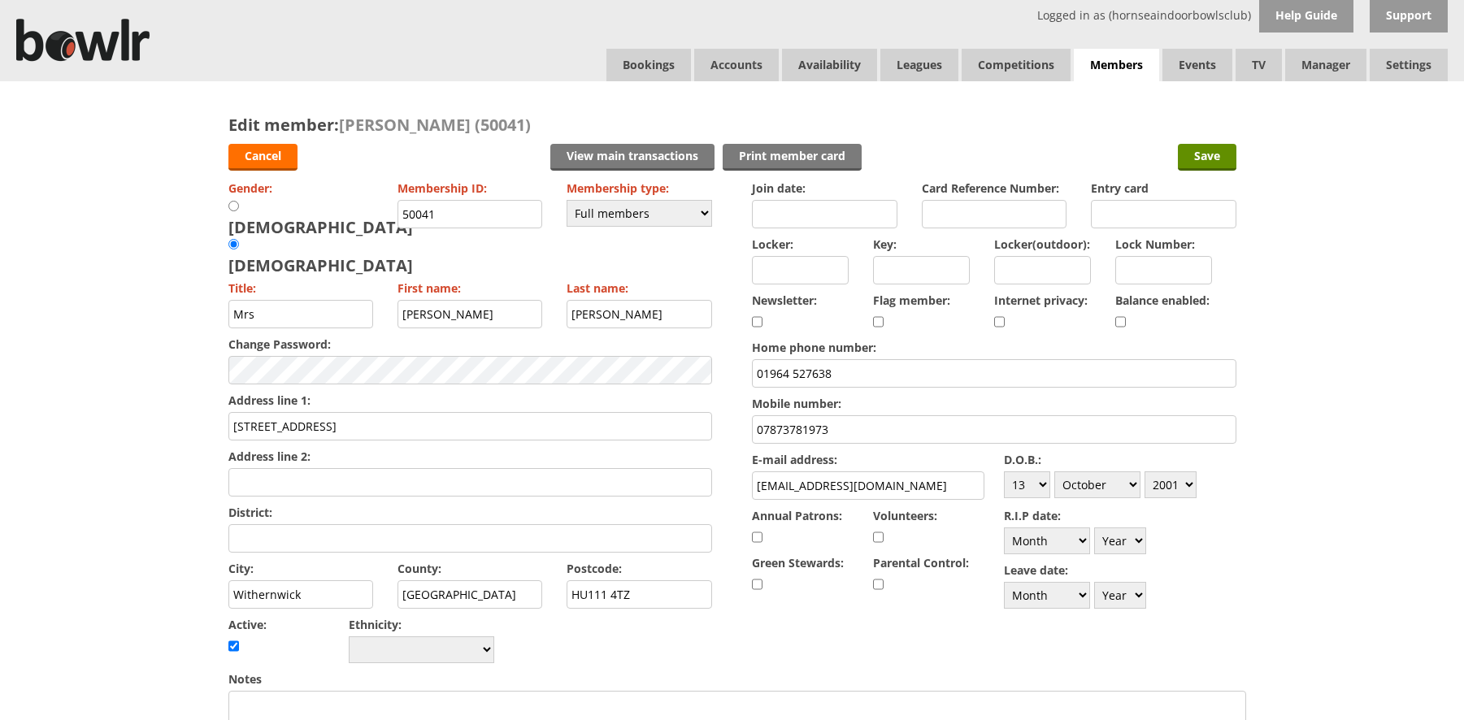
click at [398, 212] on input "50041" at bounding box center [471, 214] width 146 height 28
type input "0041"
click at [1214, 155] on input "Save" at bounding box center [1207, 157] width 59 height 27
